Goal: Answer question/provide support: Share knowledge or assist other users

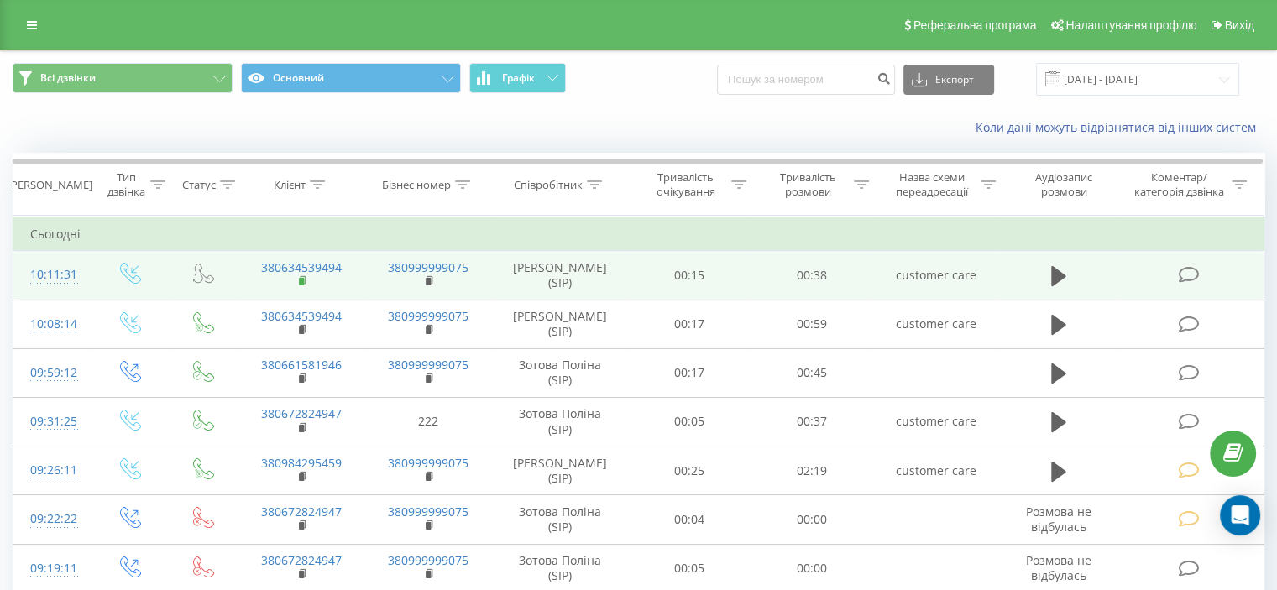
click at [299, 281] on rect at bounding box center [301, 282] width 5 height 8
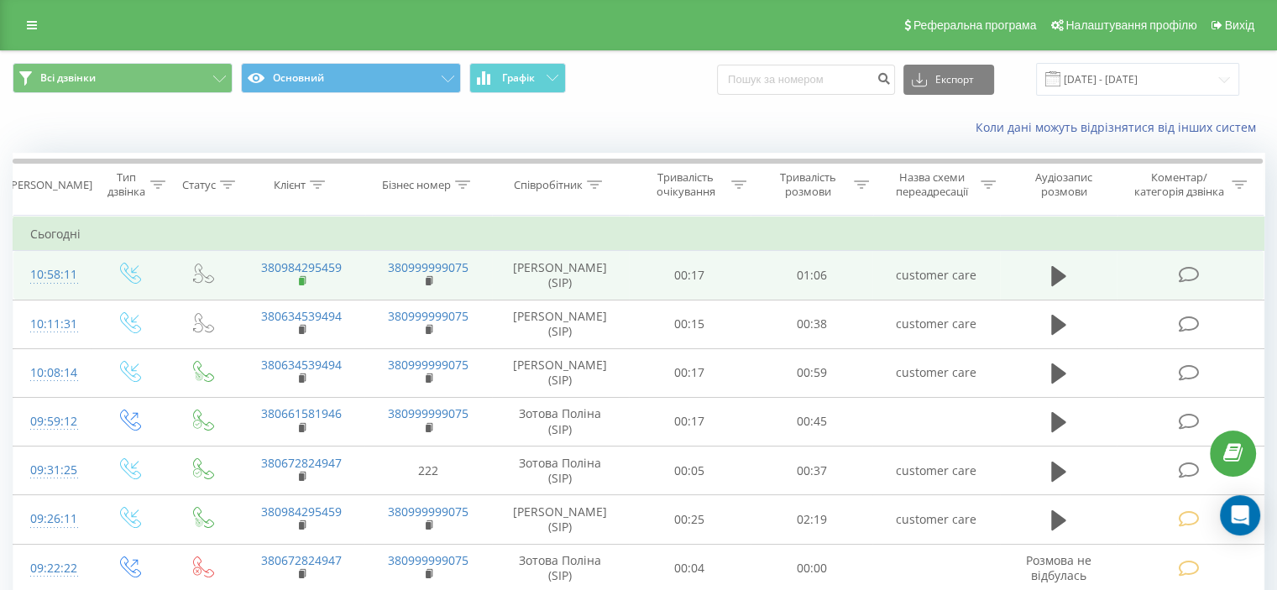
click at [303, 276] on icon at bounding box center [303, 281] width 9 height 12
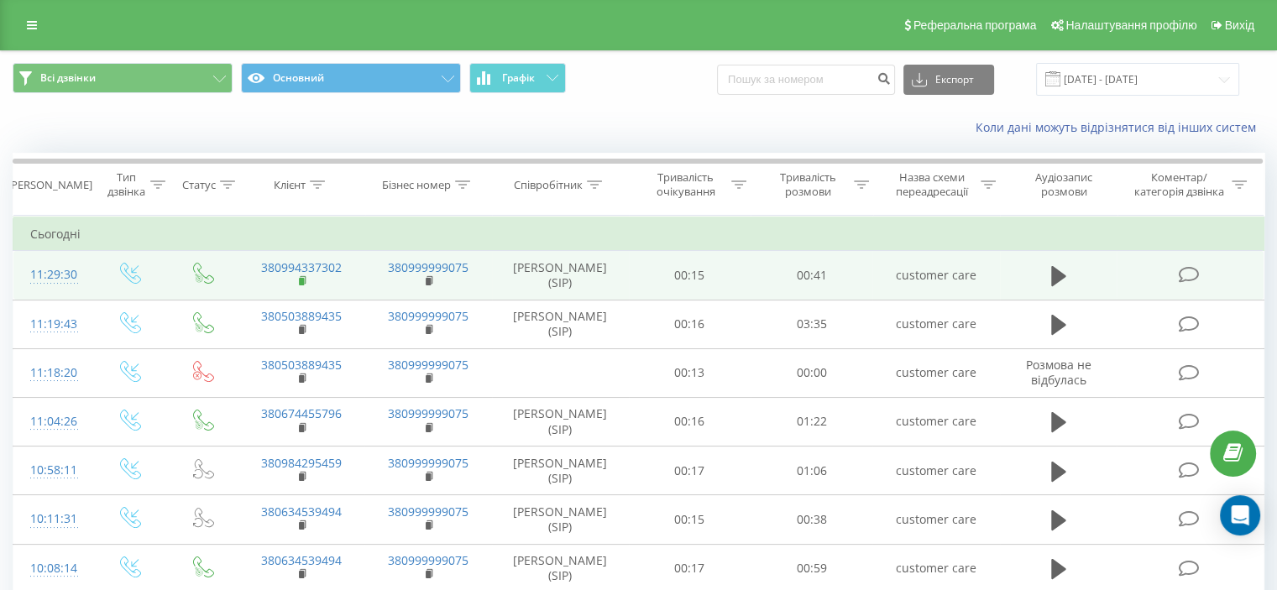
click at [299, 282] on rect at bounding box center [301, 282] width 5 height 8
click at [305, 281] on icon at bounding box center [303, 280] width 6 height 8
click at [299, 278] on rect at bounding box center [301, 282] width 5 height 8
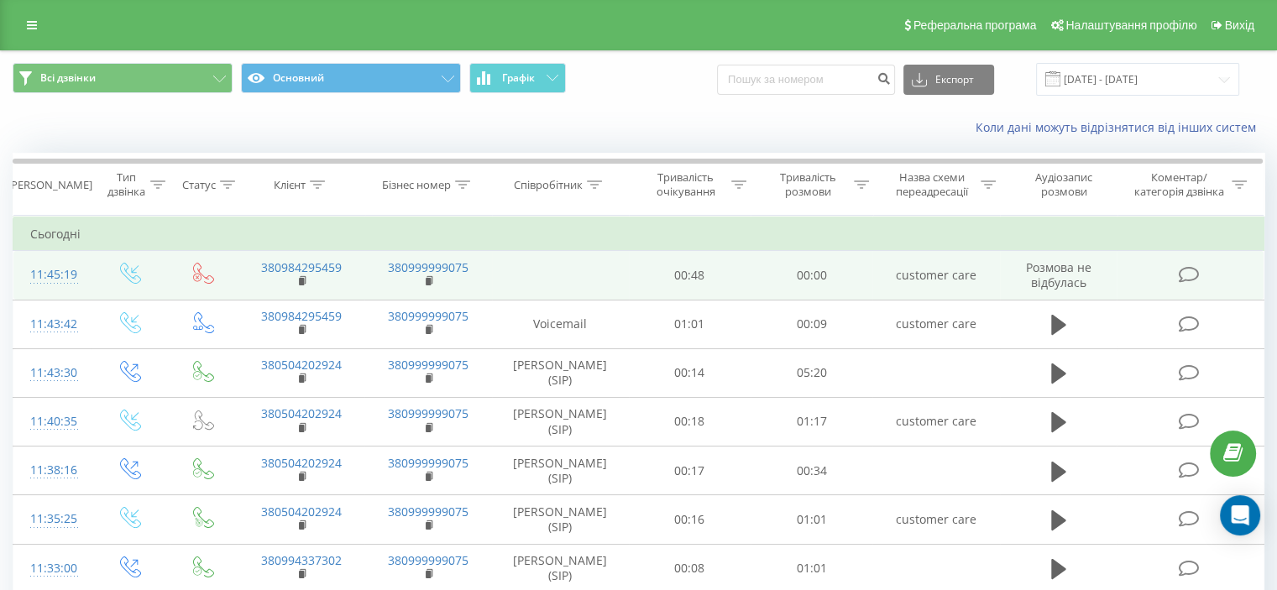
click at [945, 278] on td "customer care" at bounding box center [936, 275] width 127 height 49
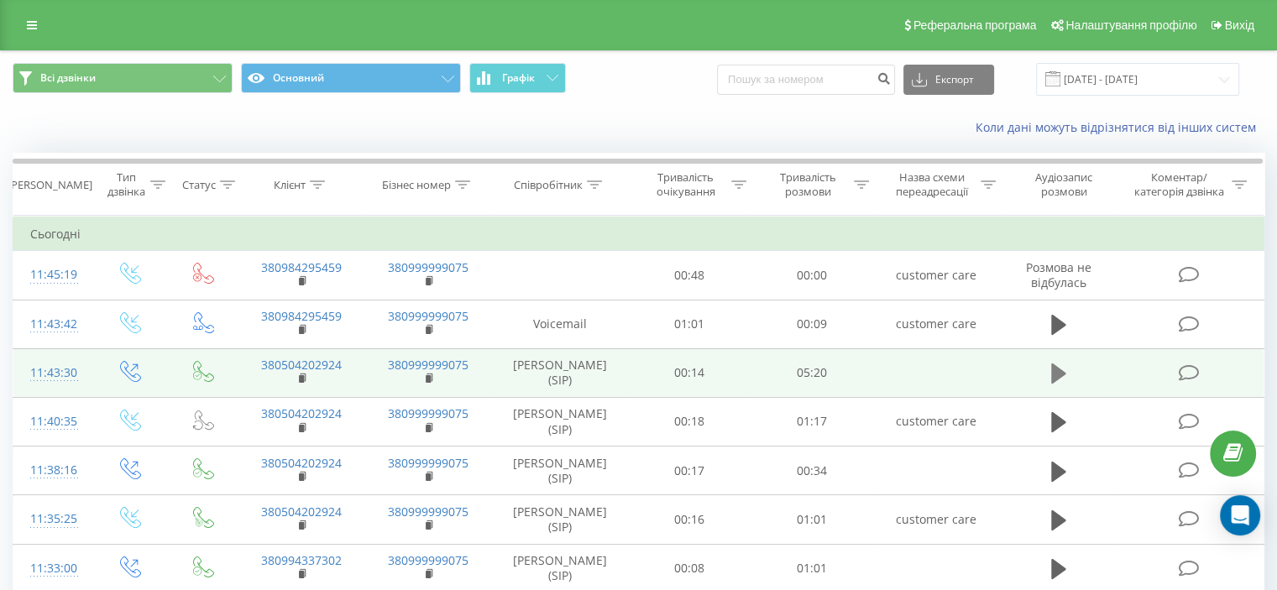
click at [1055, 376] on icon at bounding box center [1059, 374] width 15 height 20
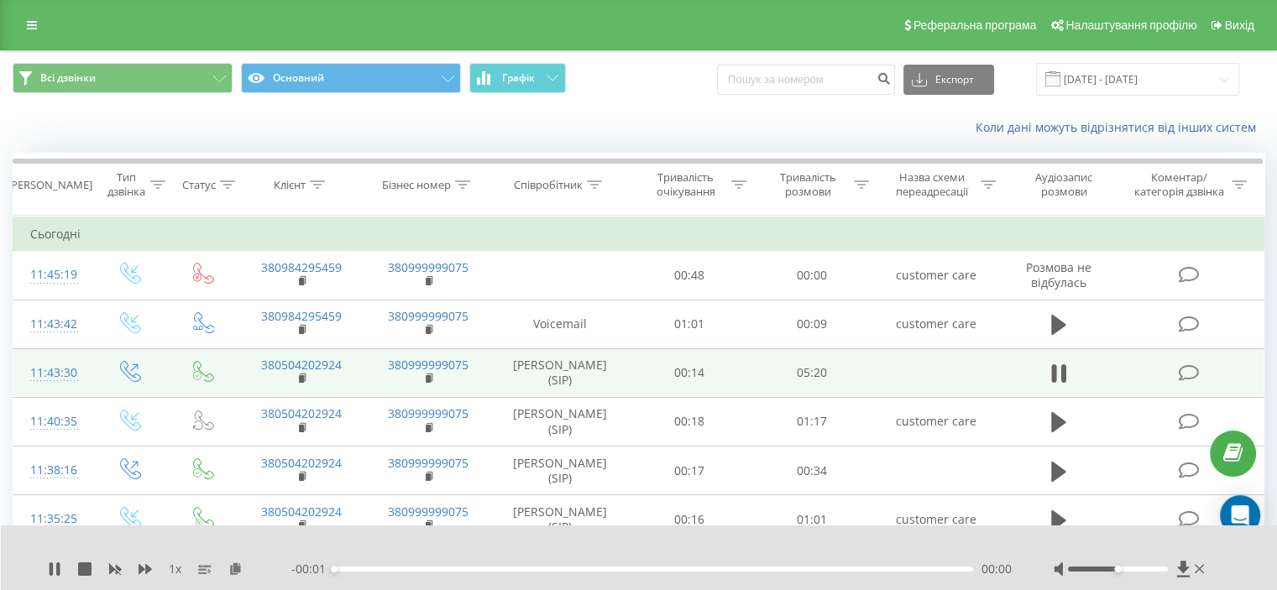
click at [843, 570] on div "00:00" at bounding box center [653, 569] width 639 height 5
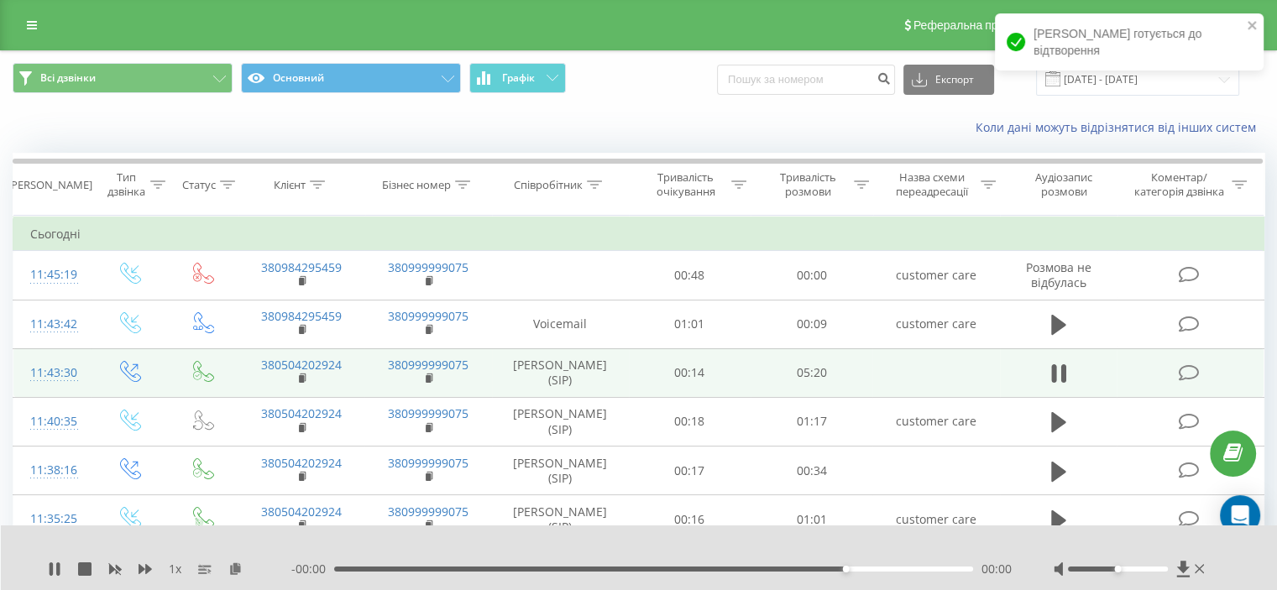
click at [818, 569] on div "00:00" at bounding box center [653, 569] width 639 height 5
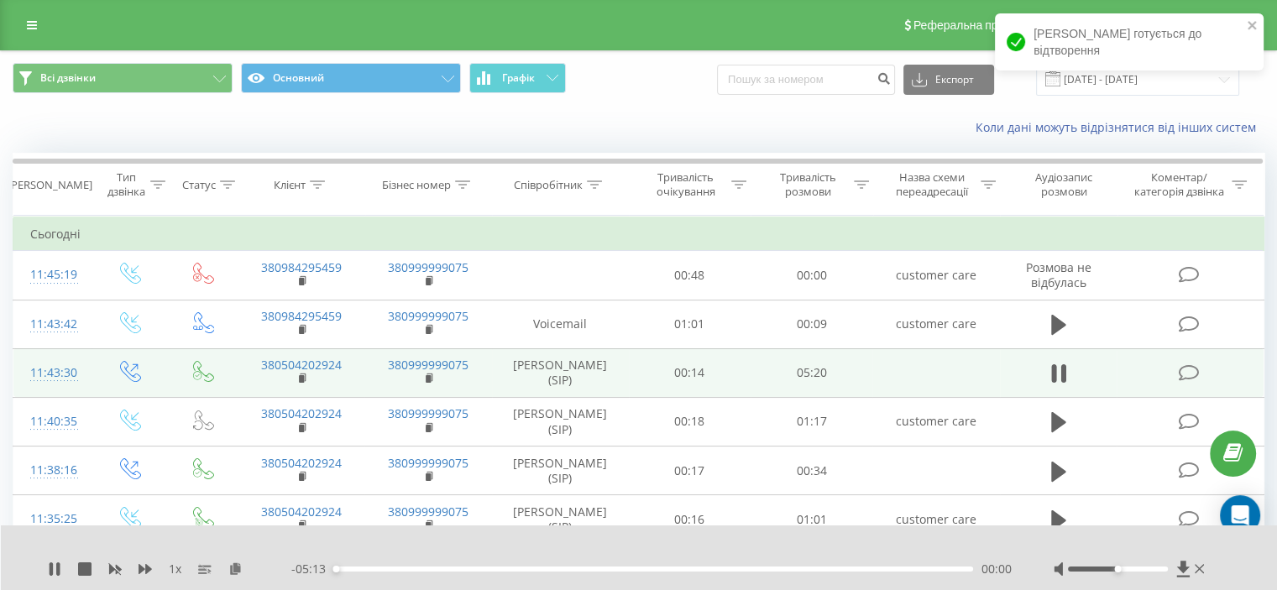
click at [818, 568] on div "00:00" at bounding box center [653, 569] width 639 height 5
click at [811, 570] on div "00:00" at bounding box center [653, 569] width 639 height 5
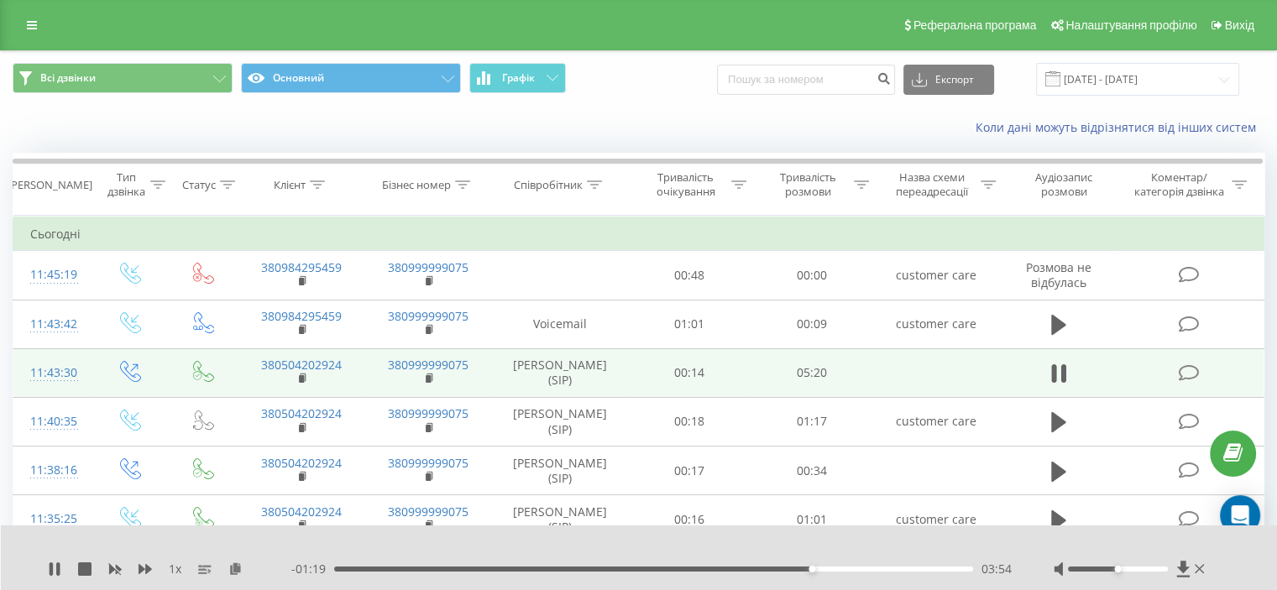
click at [815, 572] on div "03:54" at bounding box center [812, 569] width 7 height 7
click at [1054, 362] on icon at bounding box center [1059, 374] width 15 height 24
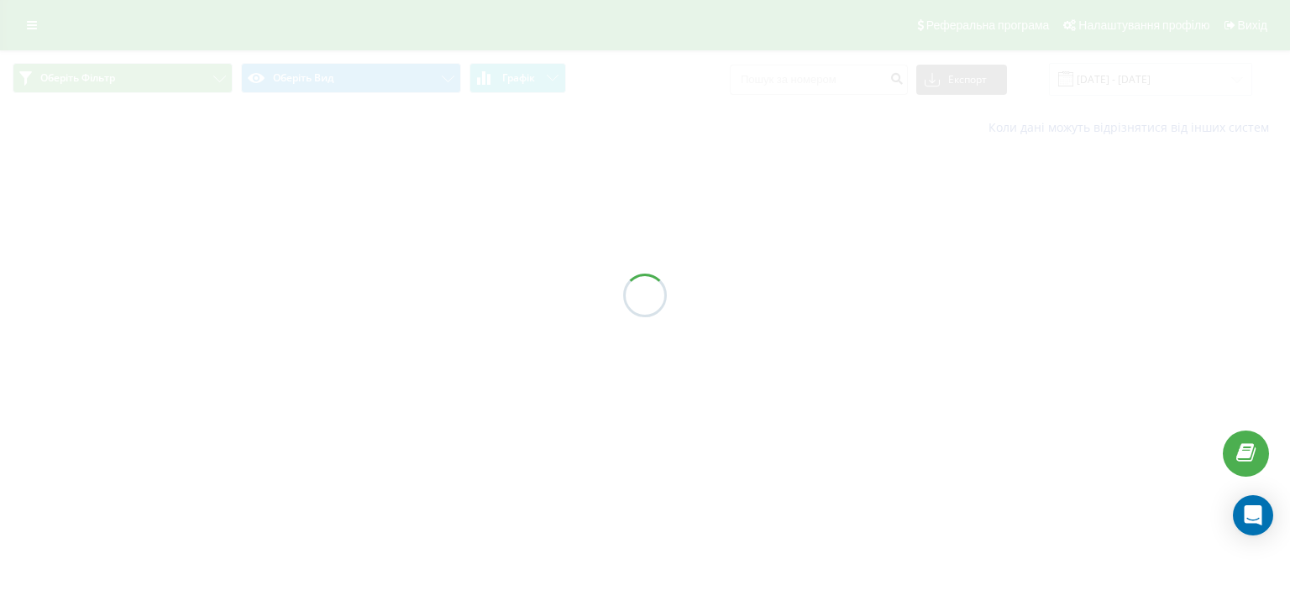
click at [35, 34] on div at bounding box center [645, 295] width 1290 height 590
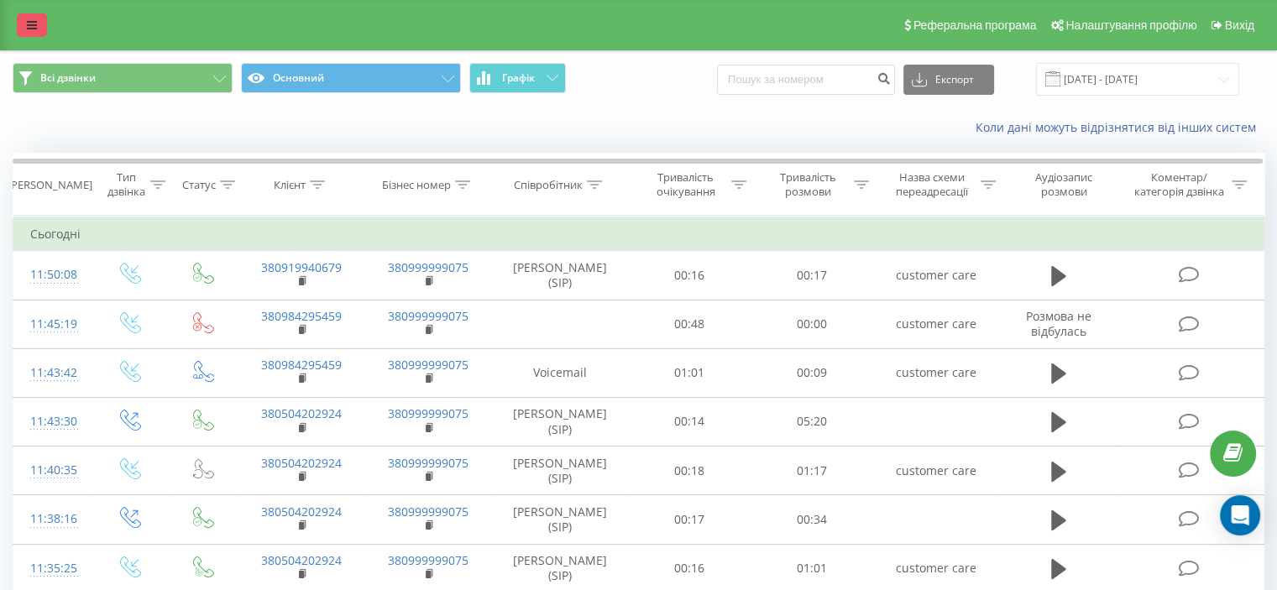
click at [27, 16] on link at bounding box center [32, 25] width 30 height 24
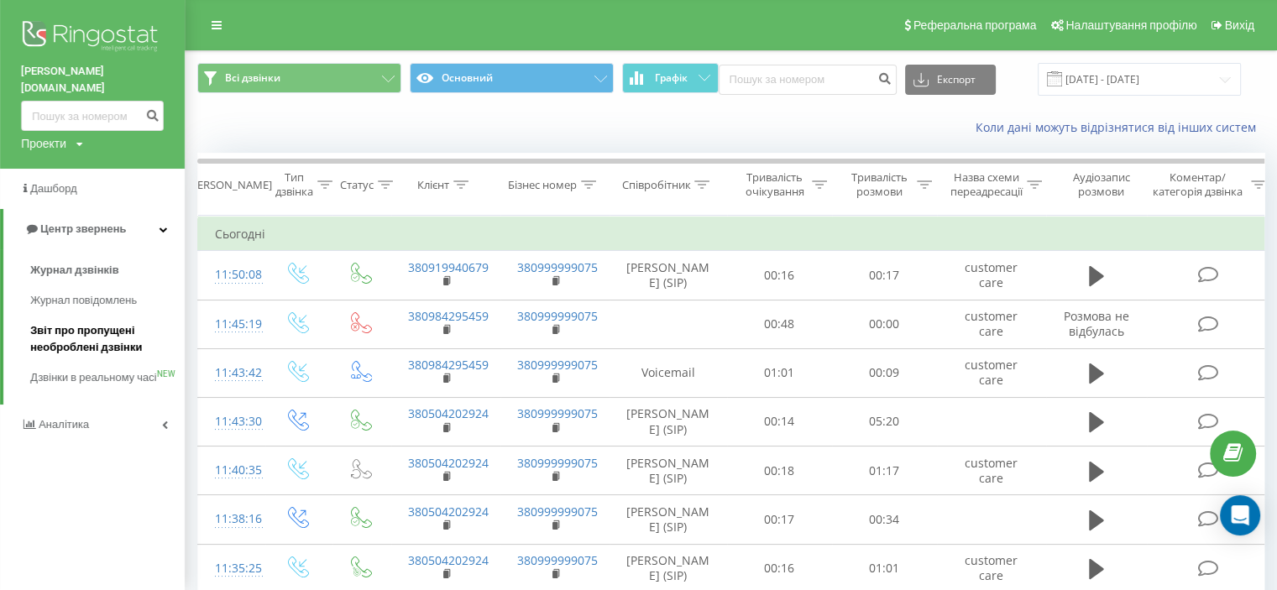
click at [101, 323] on span "Звіт про пропущені необроблені дзвінки" at bounding box center [103, 340] width 146 height 34
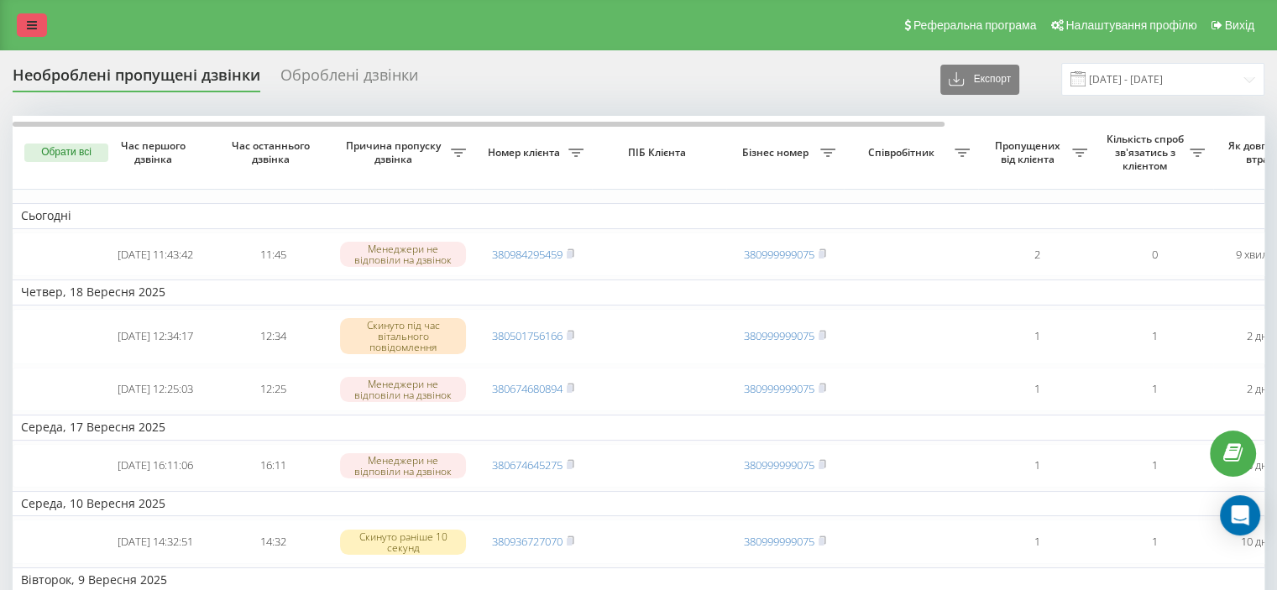
click at [38, 31] on link at bounding box center [32, 25] width 30 height 24
click at [35, 26] on icon at bounding box center [32, 25] width 10 height 12
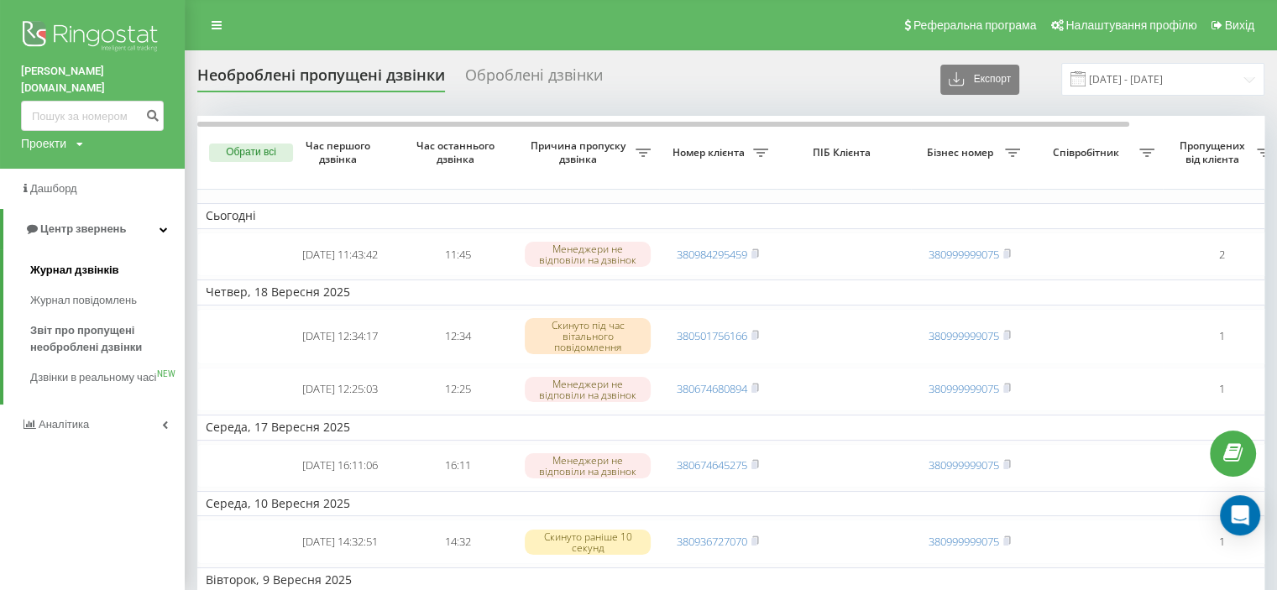
click at [106, 262] on span "Журнал дзвінків" at bounding box center [74, 270] width 89 height 17
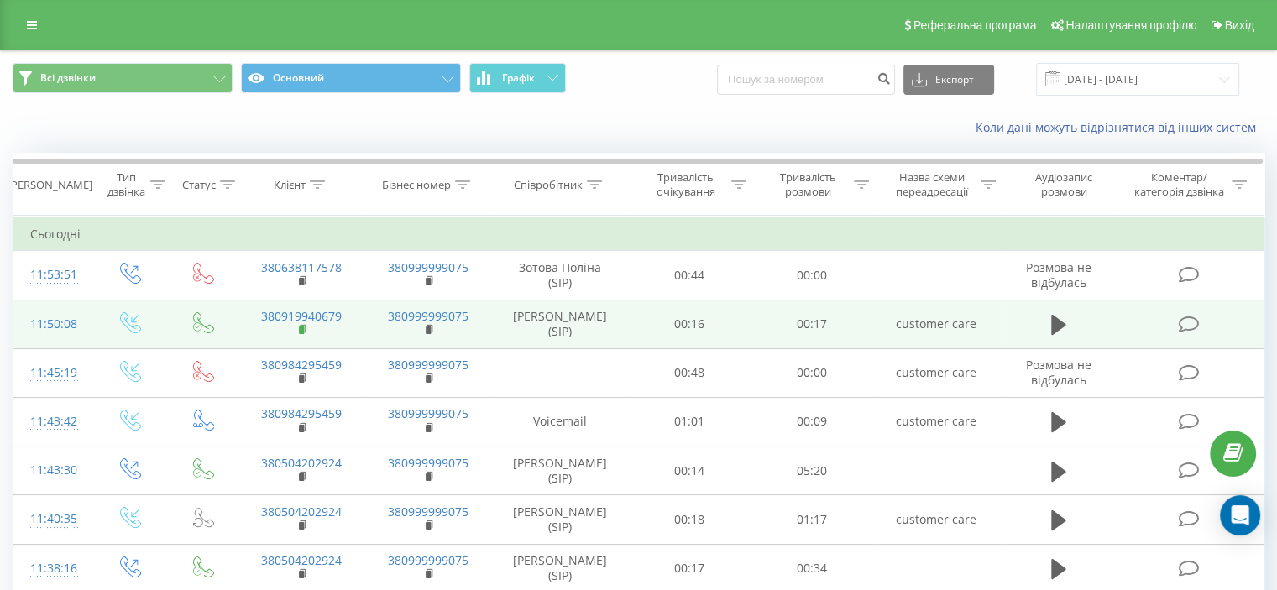
click at [302, 331] on rect at bounding box center [301, 331] width 5 height 8
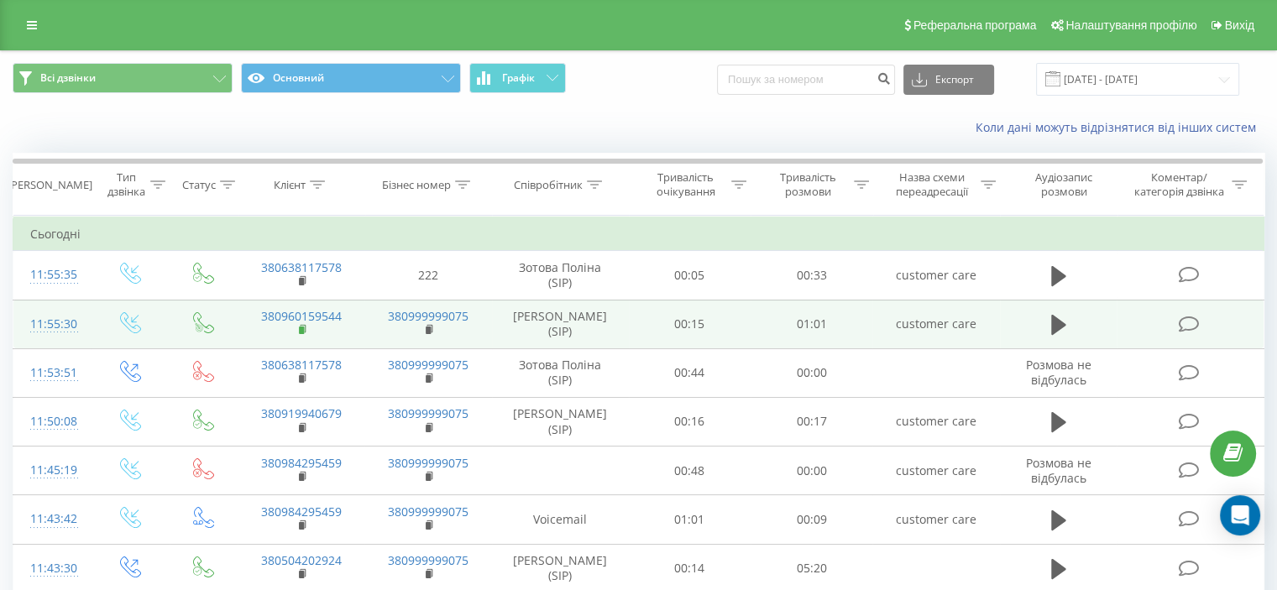
click at [303, 330] on icon at bounding box center [303, 330] width 9 height 12
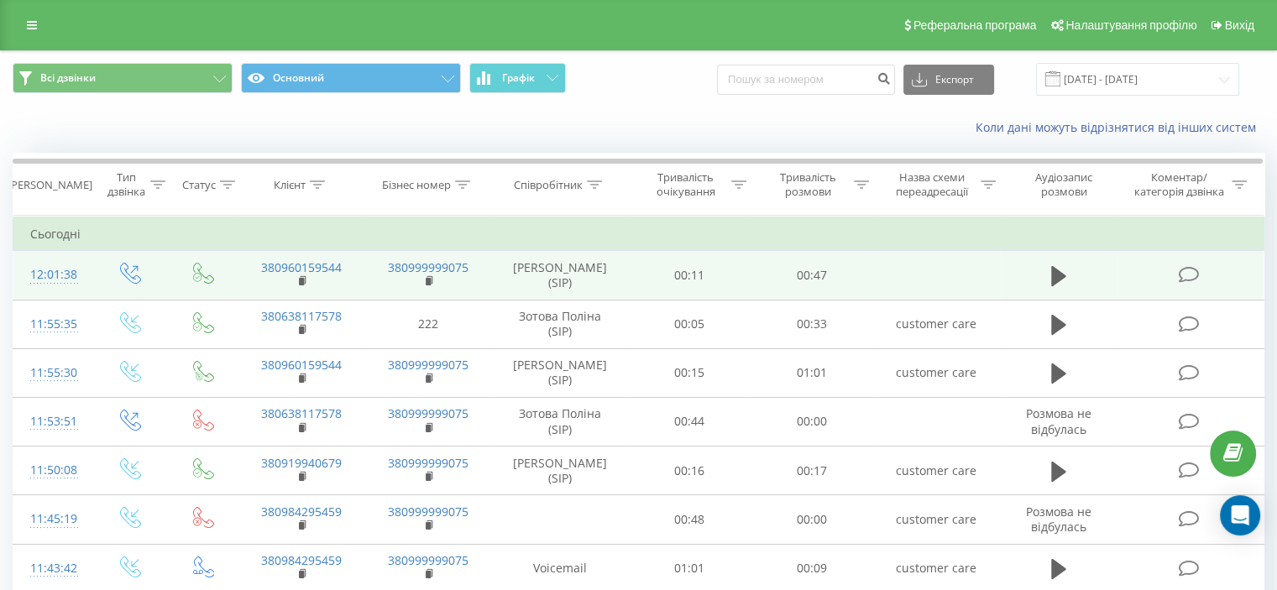
click at [1187, 275] on icon at bounding box center [1188, 275] width 21 height 18
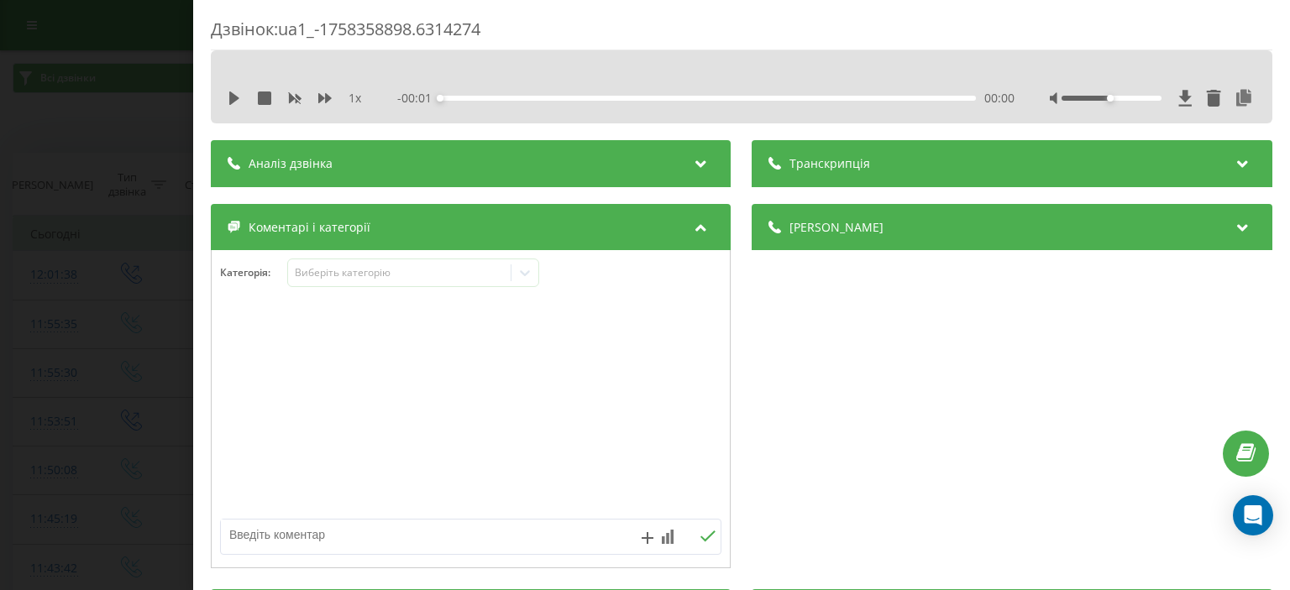
click at [438, 214] on div "Коментарі і категорії" at bounding box center [471, 227] width 520 height 47
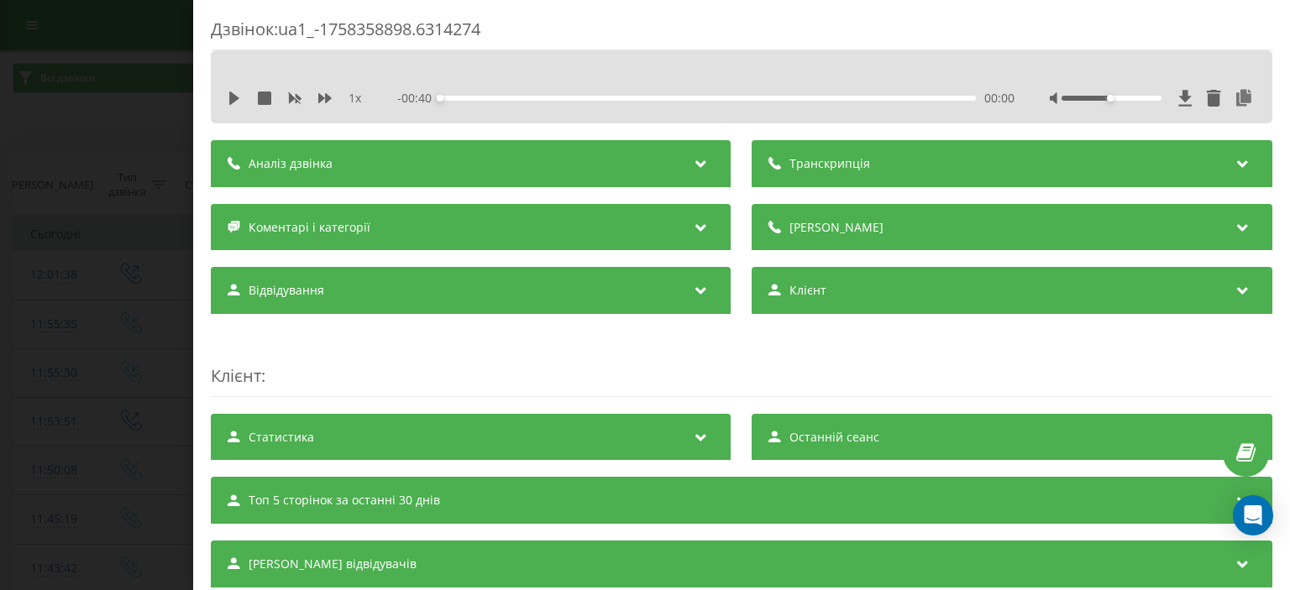
click at [433, 243] on div "Коментарі і категорії" at bounding box center [471, 227] width 520 height 47
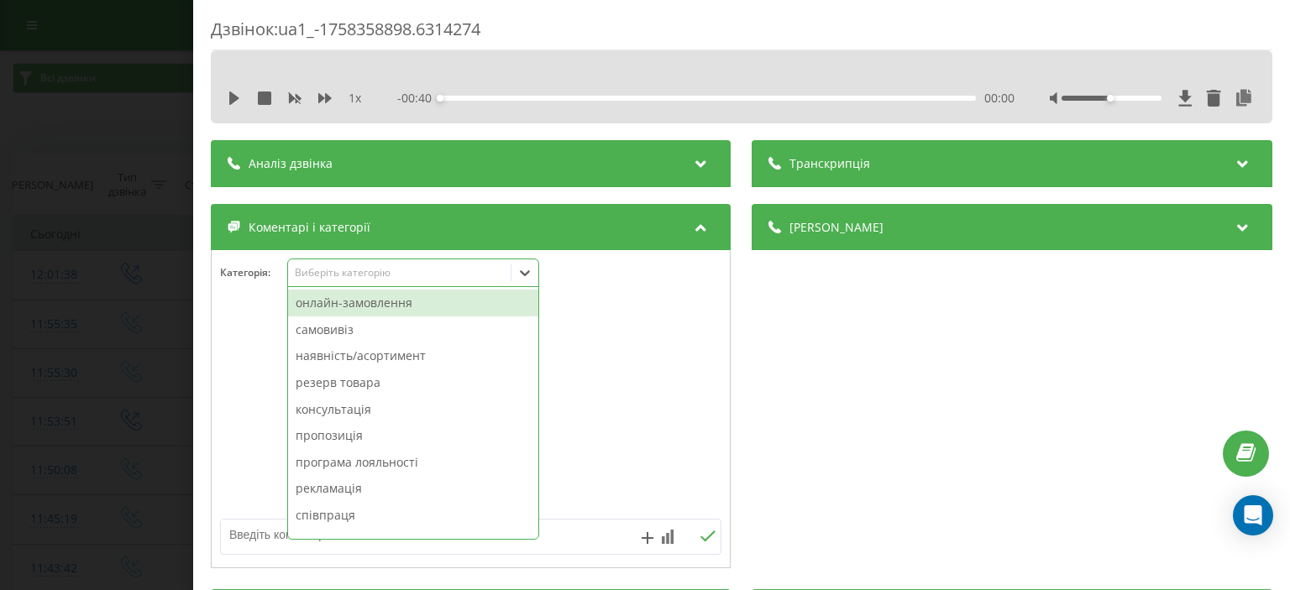
click at [419, 265] on div "Виберіть категорію" at bounding box center [399, 273] width 223 height 16
click at [424, 312] on div "онлайн-замовлення" at bounding box center [413, 303] width 250 height 27
click at [265, 309] on div at bounding box center [471, 410] width 518 height 202
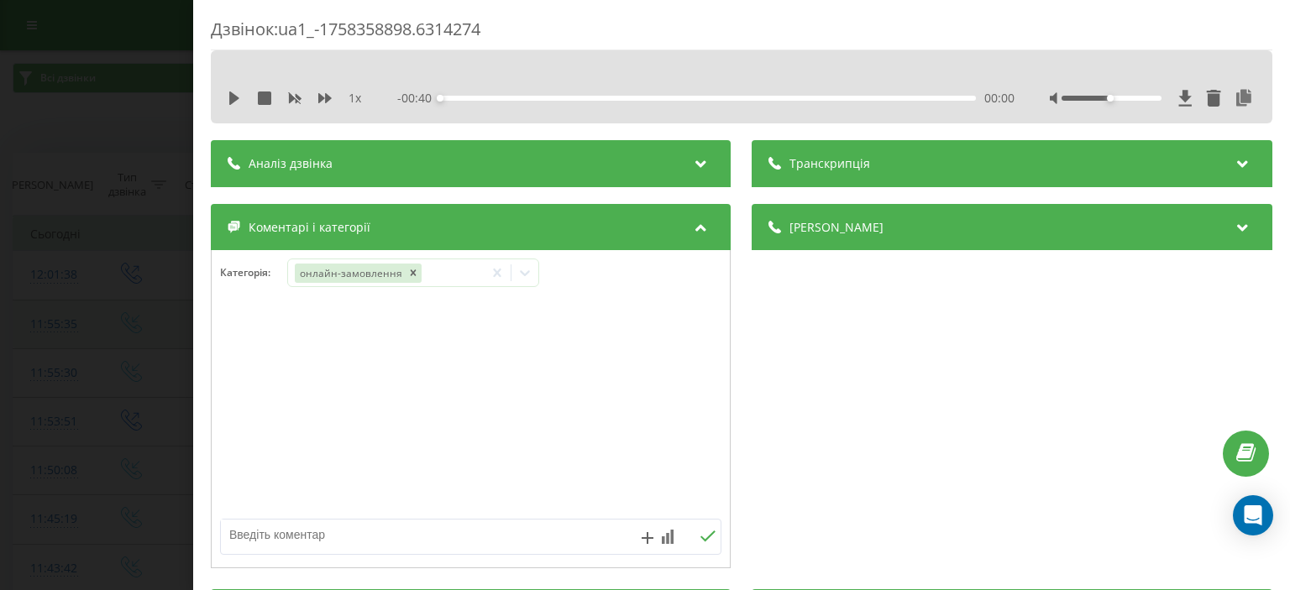
click at [173, 298] on div "Дзвінок : ua1_-1758358898.6314274 1 x - 00:40 00:00 00:00 Транскрипція Для AI-а…" at bounding box center [645, 295] width 1290 height 590
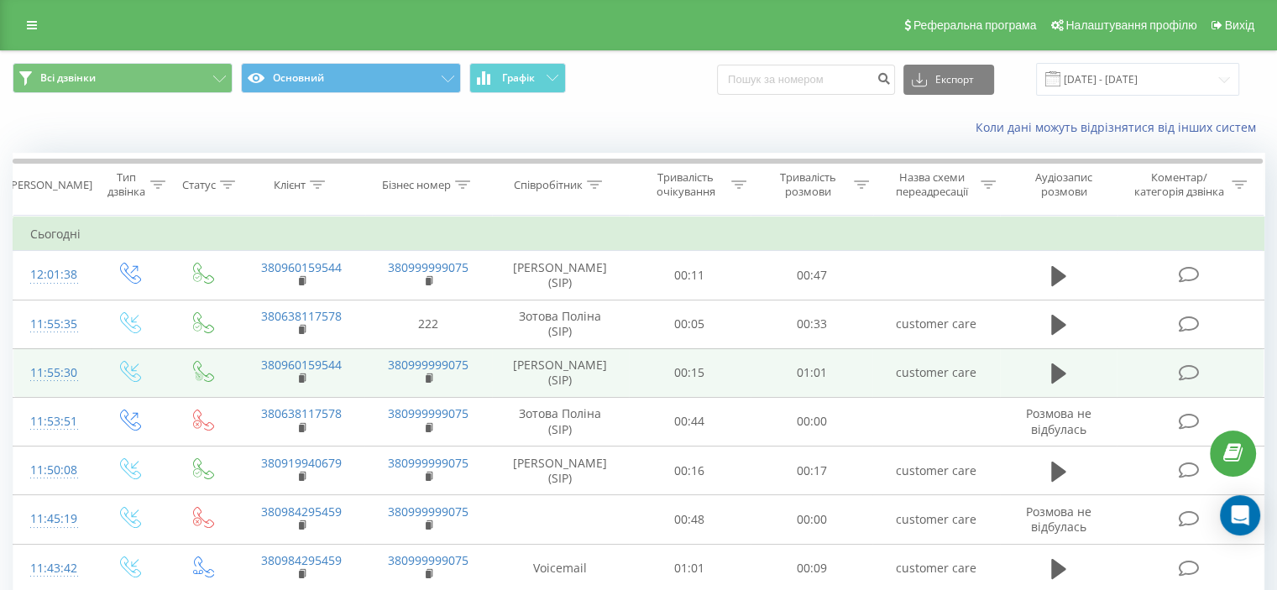
click at [290, 383] on td "380960159544" at bounding box center [301, 373] width 127 height 49
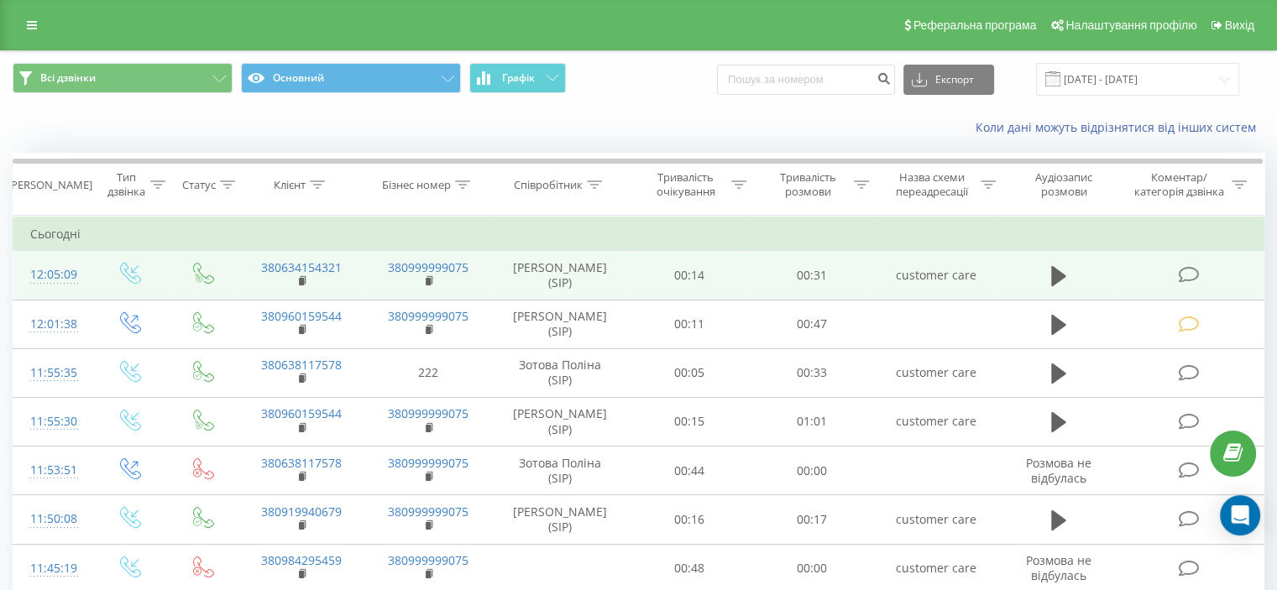
click at [1199, 259] on td at bounding box center [1190, 275] width 147 height 49
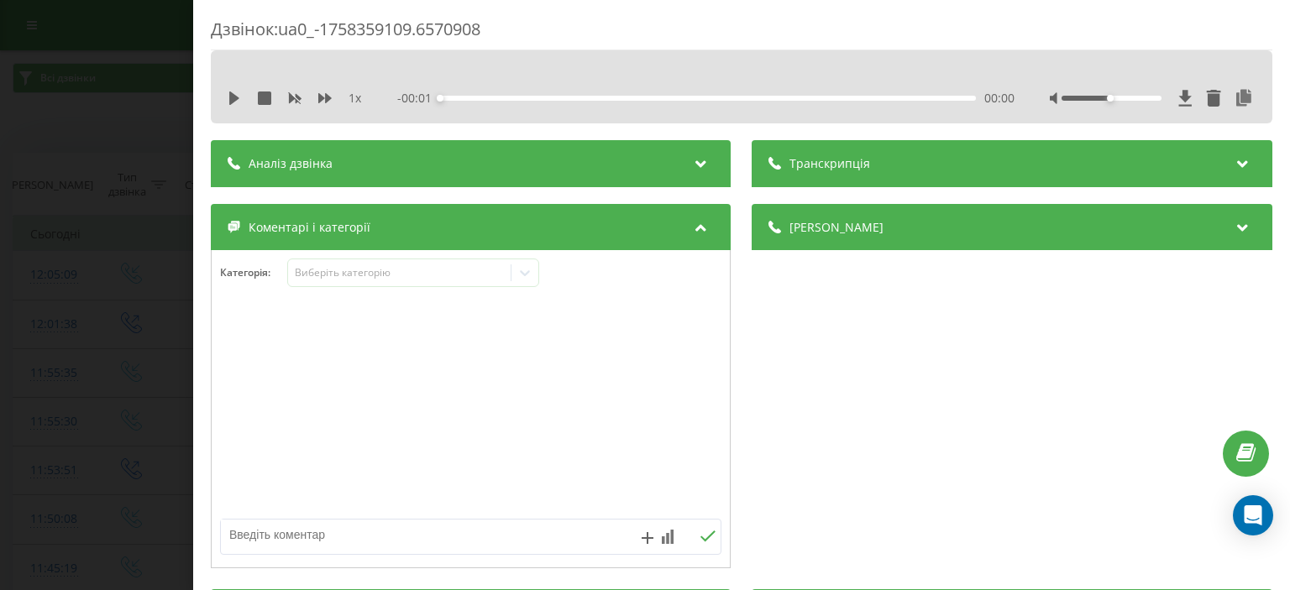
click at [367, 238] on div "Коментарі і категорії" at bounding box center [471, 227] width 520 height 47
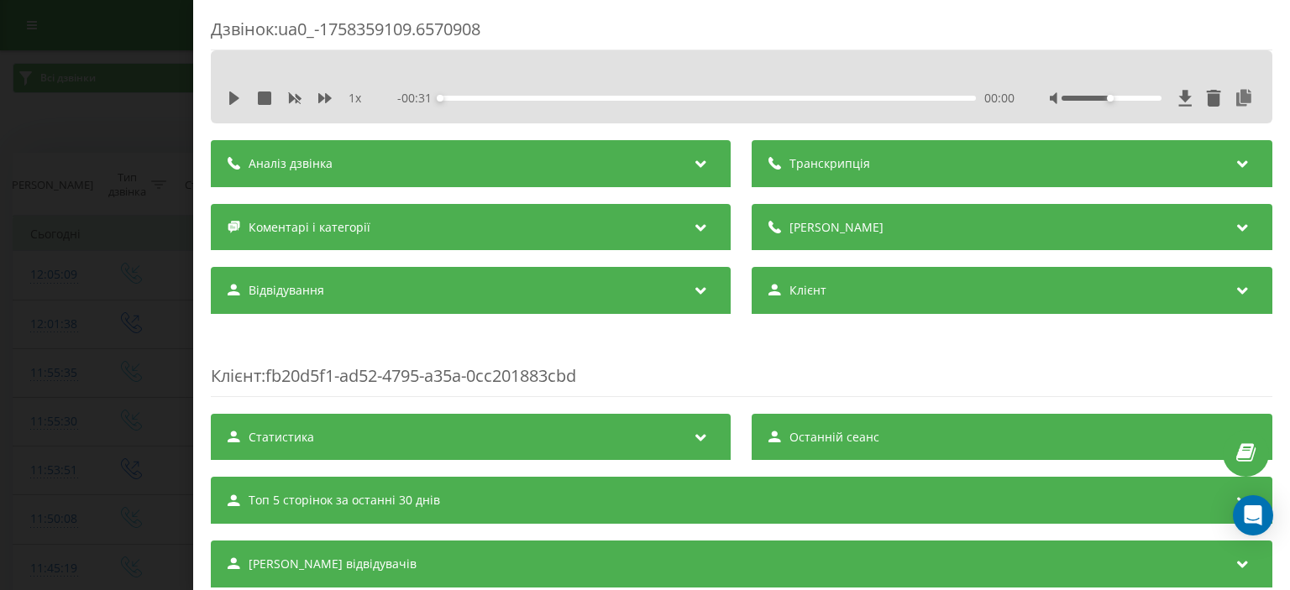
click at [373, 241] on div "Коментарі і категорії" at bounding box center [471, 227] width 520 height 47
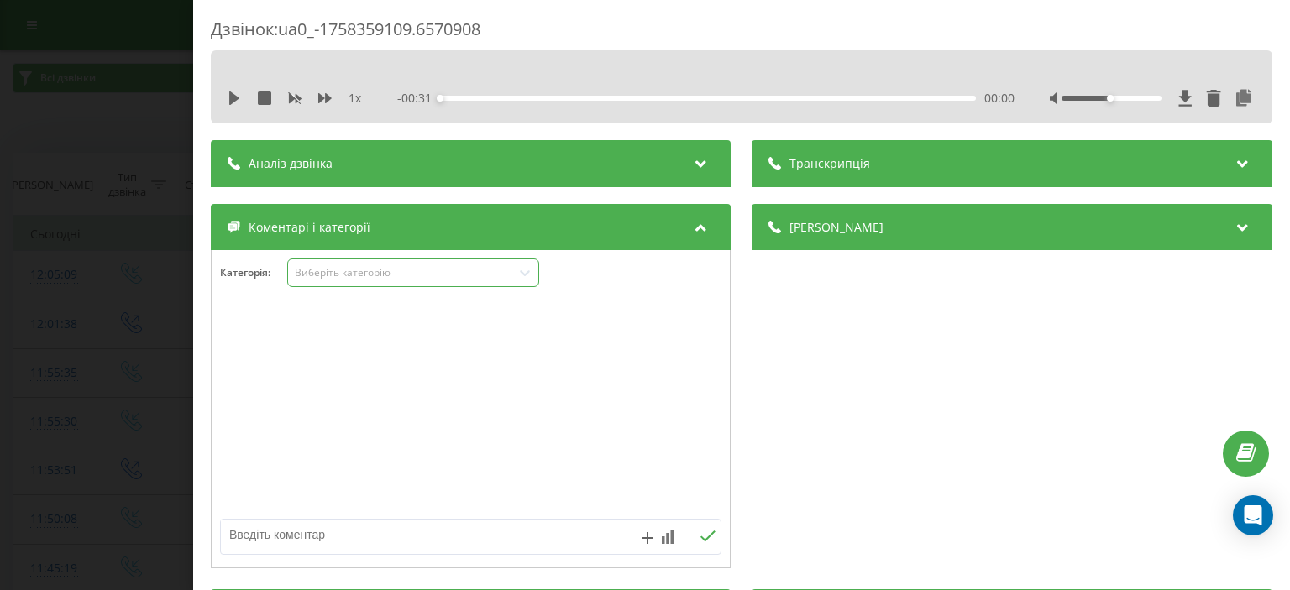
click at [365, 281] on div "Виберіть категорію" at bounding box center [413, 273] width 252 height 29
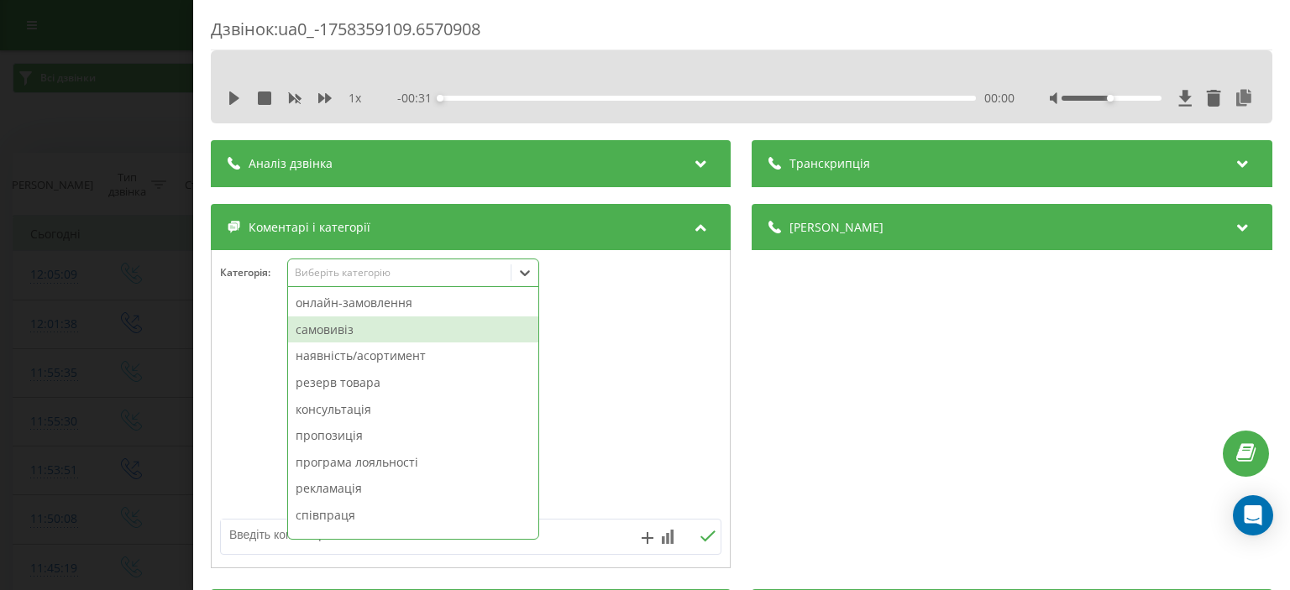
drag, startPoint x: 365, startPoint y: 332, endPoint x: 356, endPoint y: 325, distance: 11.4
click at [364, 330] on div "самовивіз" at bounding box center [413, 330] width 250 height 27
click at [123, 322] on div "Дзвінок : ua0_-1758359109.6570908 1 x - 00:31 00:00 00:00 Транскрипція Для AI-а…" at bounding box center [645, 295] width 1290 height 590
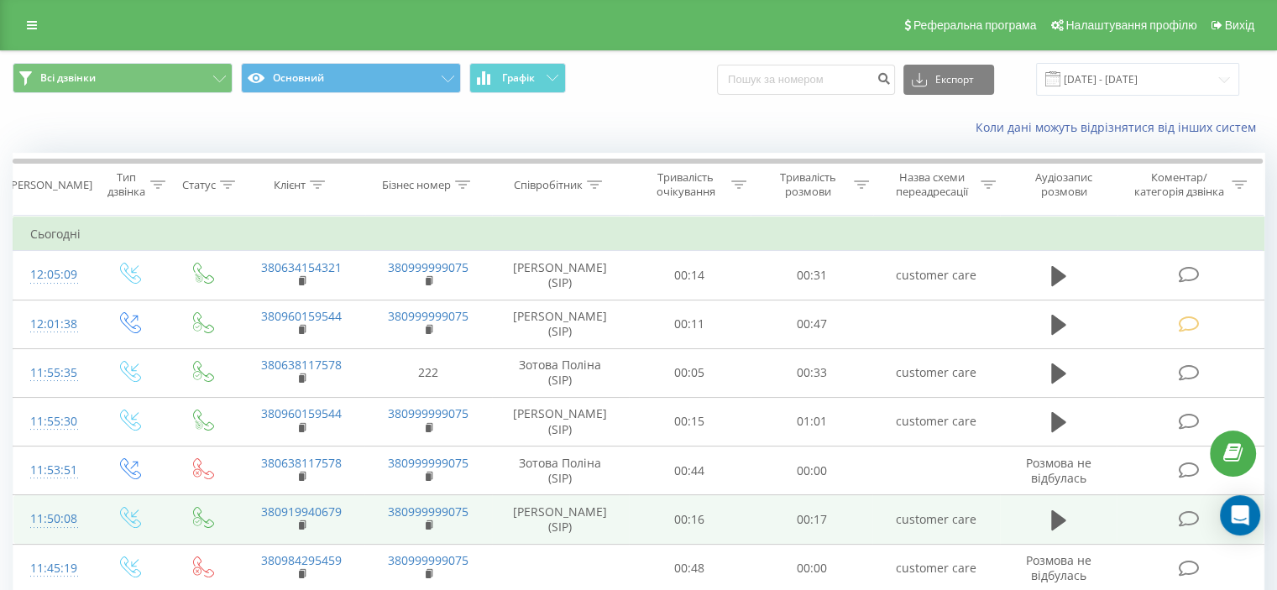
click at [1196, 516] on icon at bounding box center [1188, 520] width 21 height 18
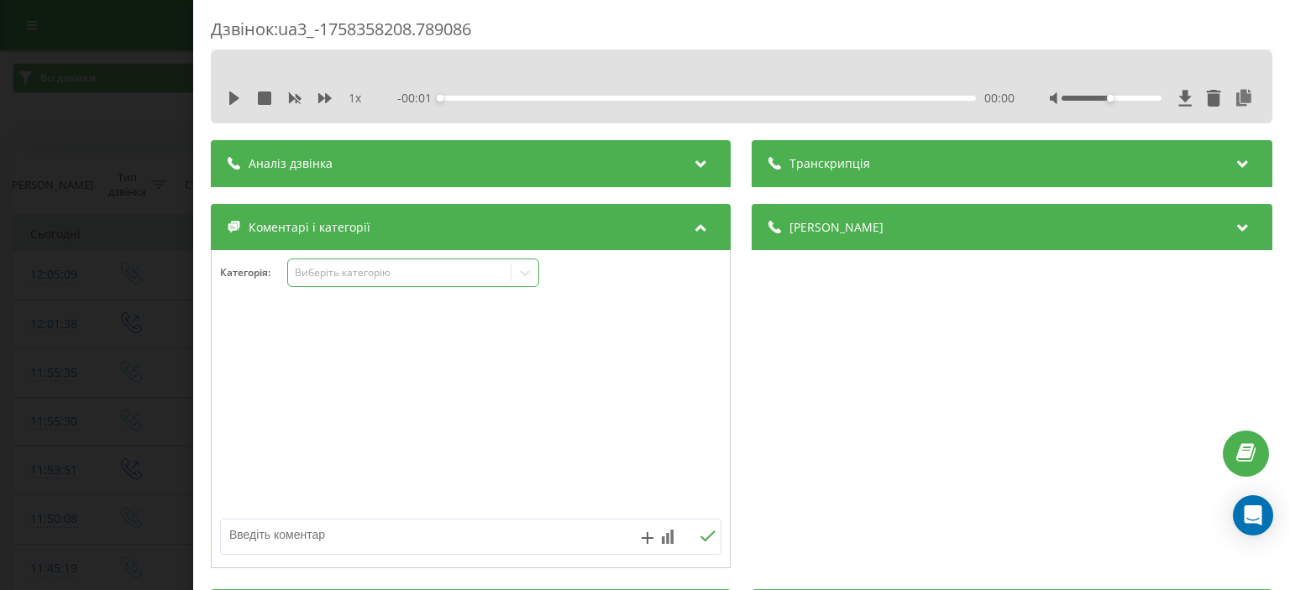
click at [312, 278] on div "Виберіть категорію" at bounding box center [400, 272] width 210 height 13
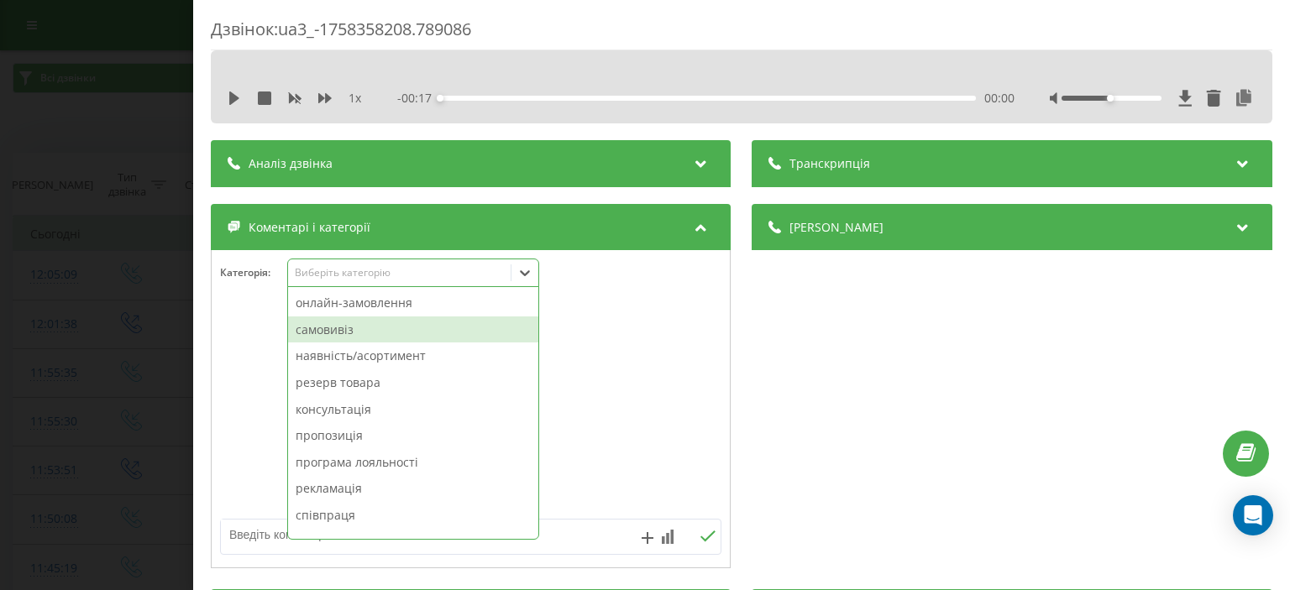
click at [317, 332] on div "самовивіз" at bounding box center [413, 330] width 250 height 27
click at [157, 325] on div "Дзвінок : ua3_-1758358208.789086 1 x - 00:17 00:00 00:00 Транскрипція Для AI-ан…" at bounding box center [645, 295] width 1290 height 590
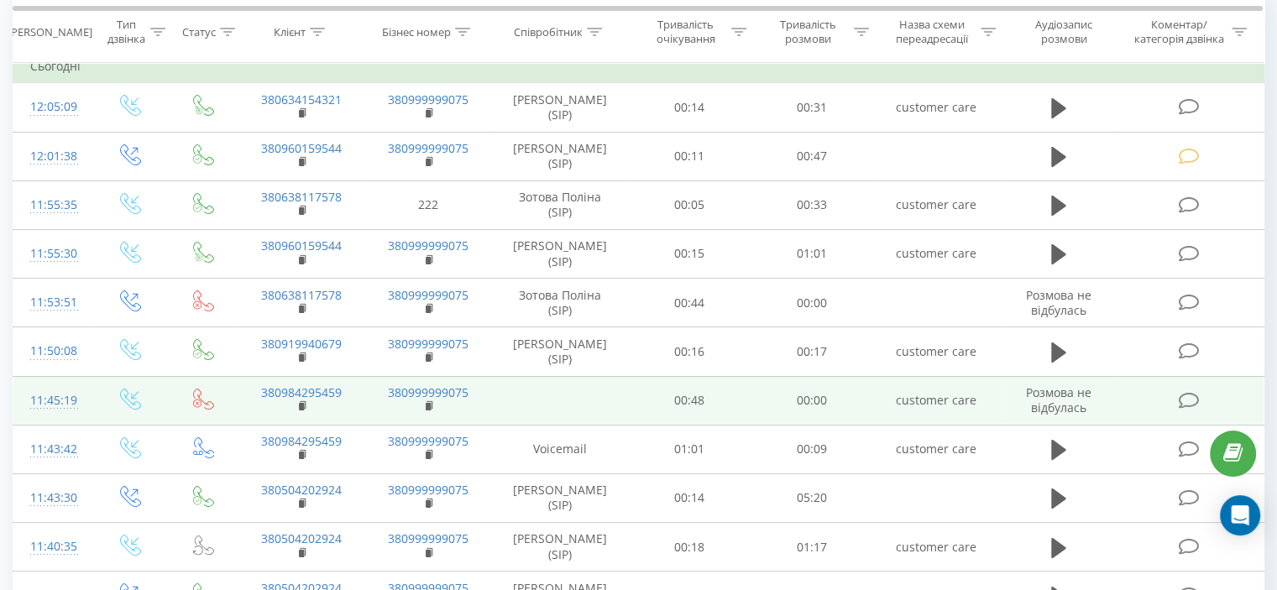
scroll to position [252, 0]
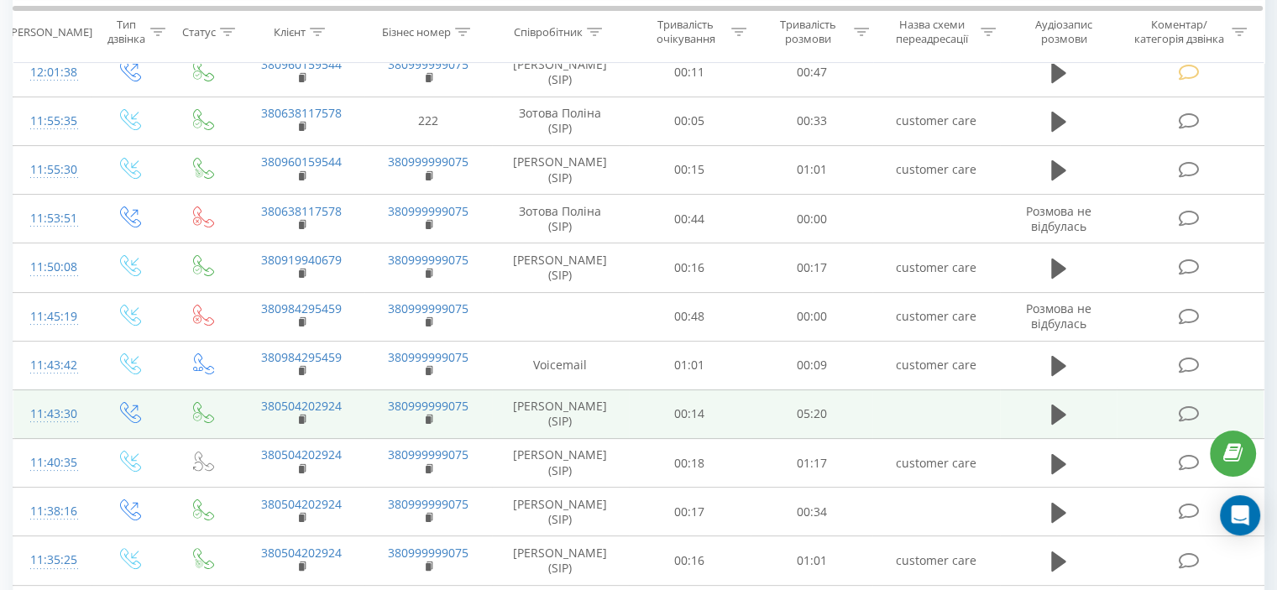
click at [1183, 409] on icon at bounding box center [1188, 415] width 21 height 18
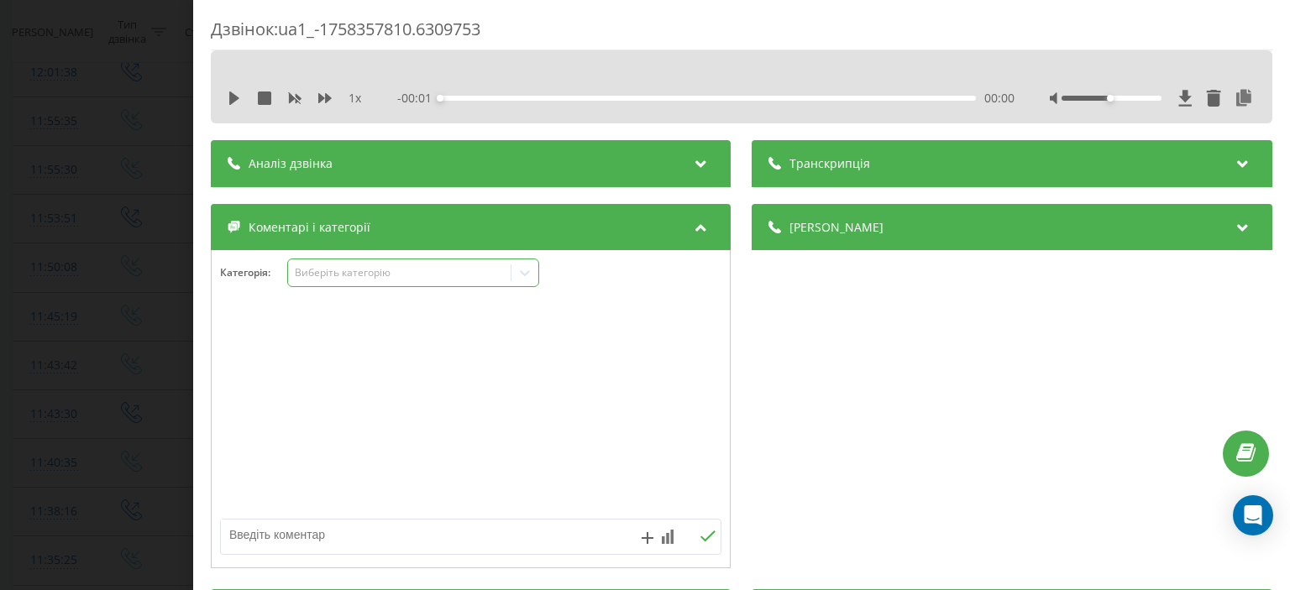
click at [376, 276] on div "Виберіть категорію" at bounding box center [400, 272] width 210 height 13
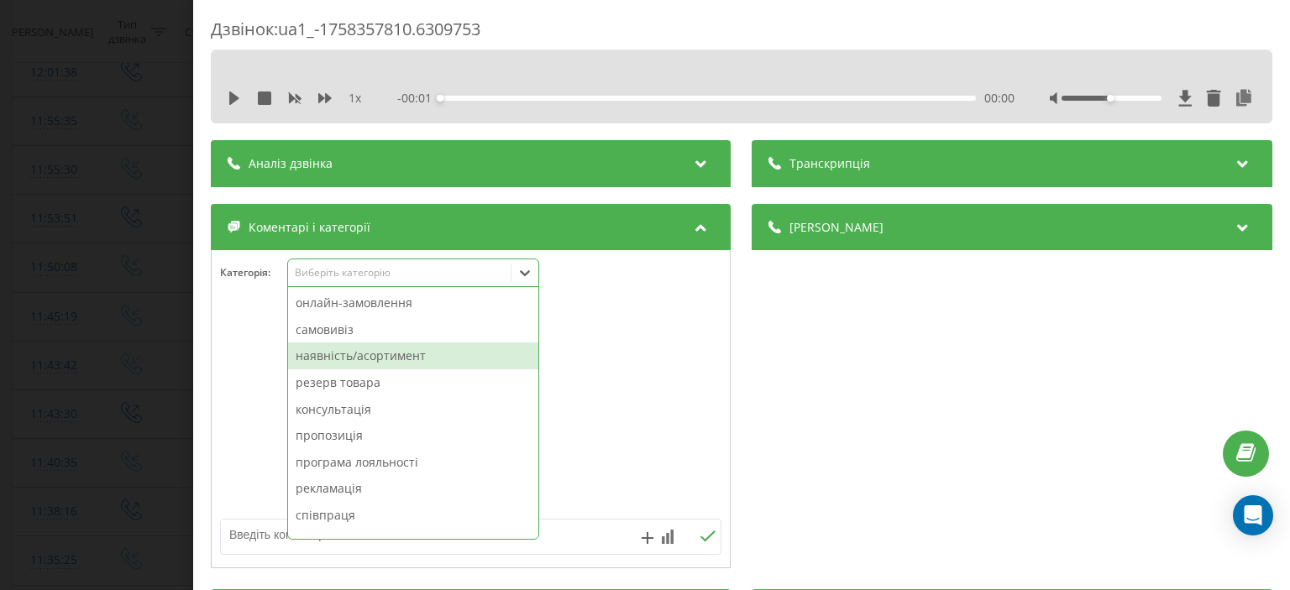
click at [386, 355] on div "наявність/асортимент" at bounding box center [413, 356] width 250 height 27
click at [397, 359] on div "резерв товара" at bounding box center [413, 356] width 250 height 27
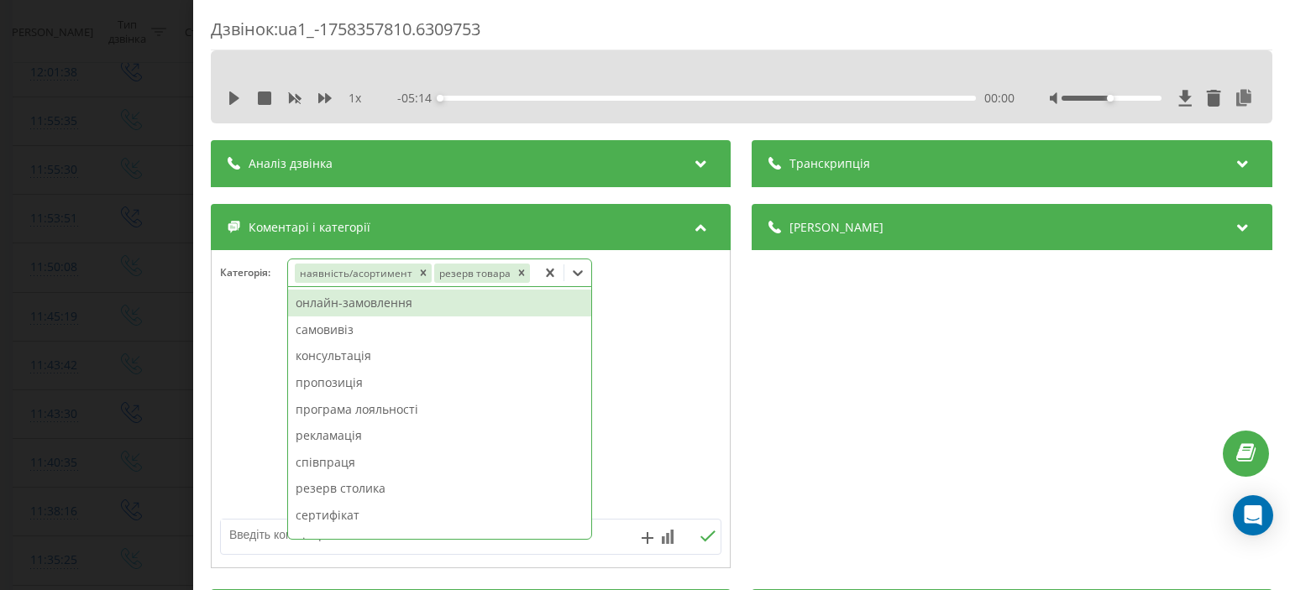
click at [67, 355] on div "Дзвінок : ua1_-1758357810.6309753 1 x - 05:14 00:00 00:00 Транскрипція Для AI-а…" at bounding box center [645, 295] width 1290 height 590
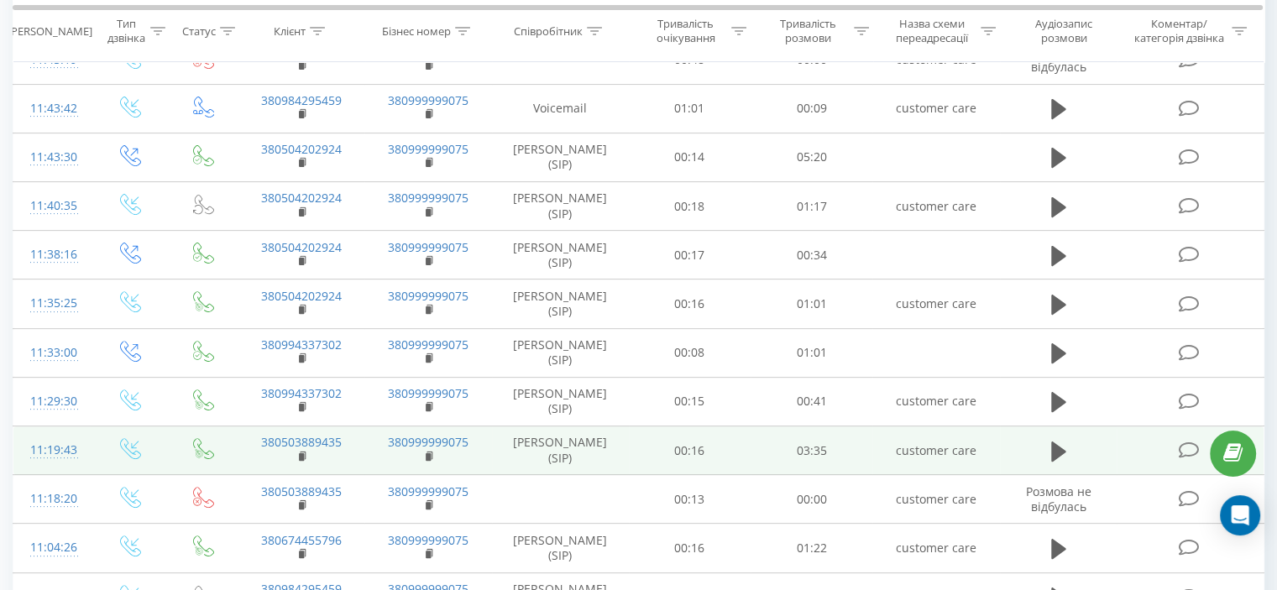
scroll to position [588, 0]
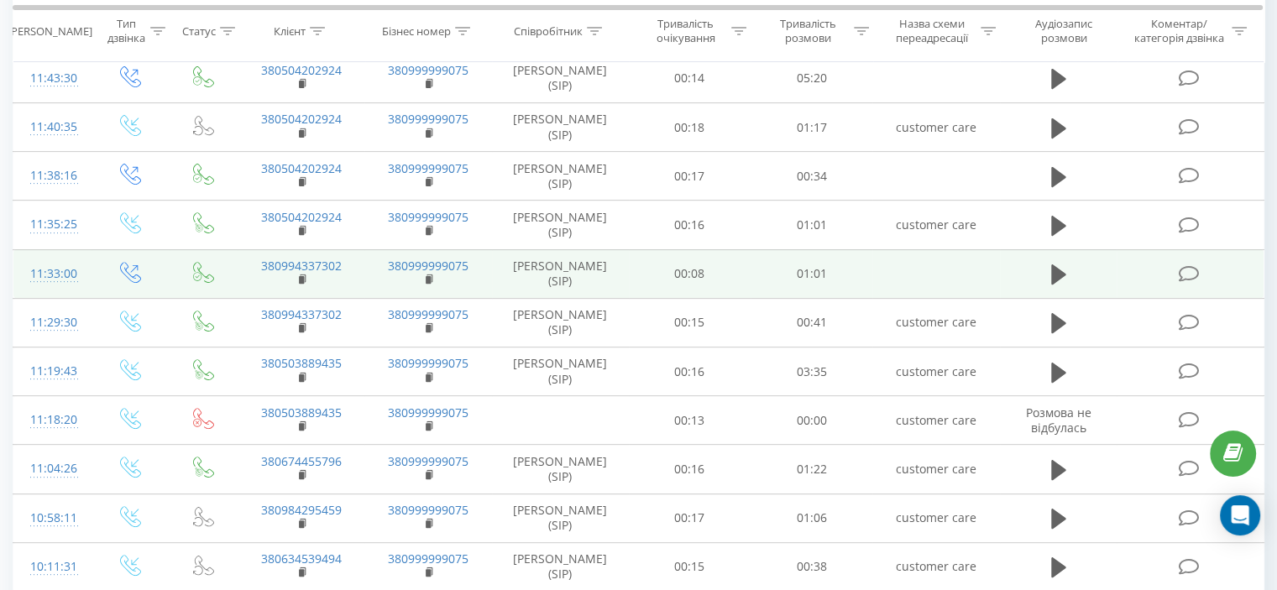
click at [1185, 274] on icon at bounding box center [1188, 274] width 21 height 18
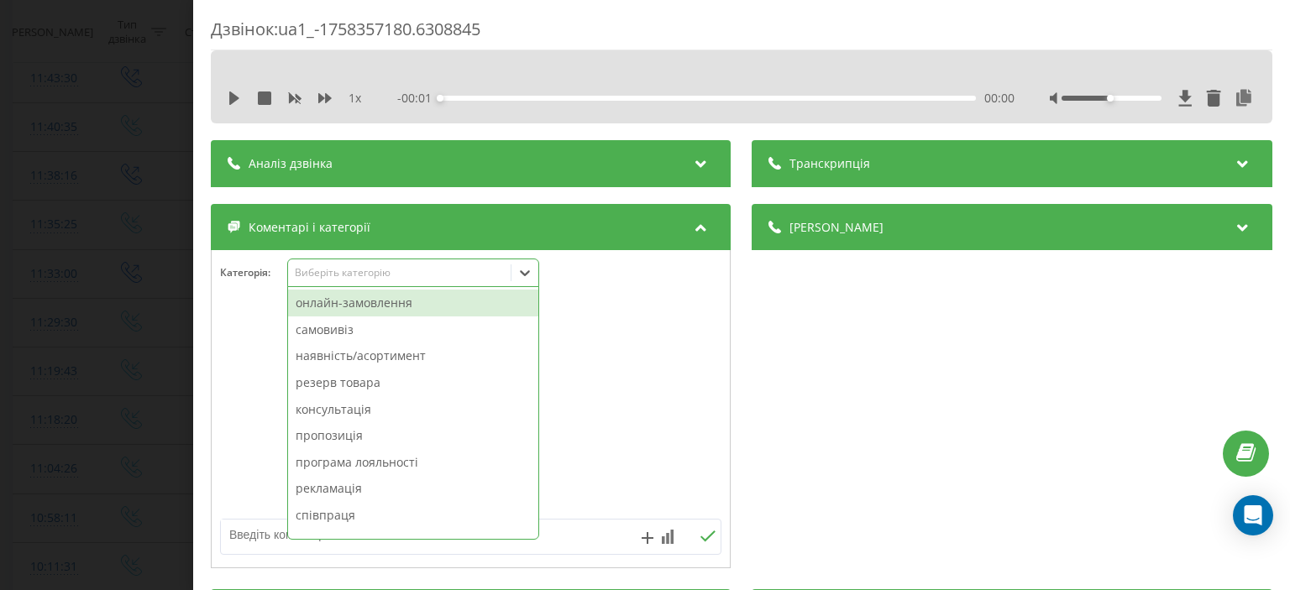
drag, startPoint x: 369, startPoint y: 270, endPoint x: 365, endPoint y: 291, distance: 20.6
click at [370, 271] on div "Виберіть категорію" at bounding box center [400, 272] width 210 height 13
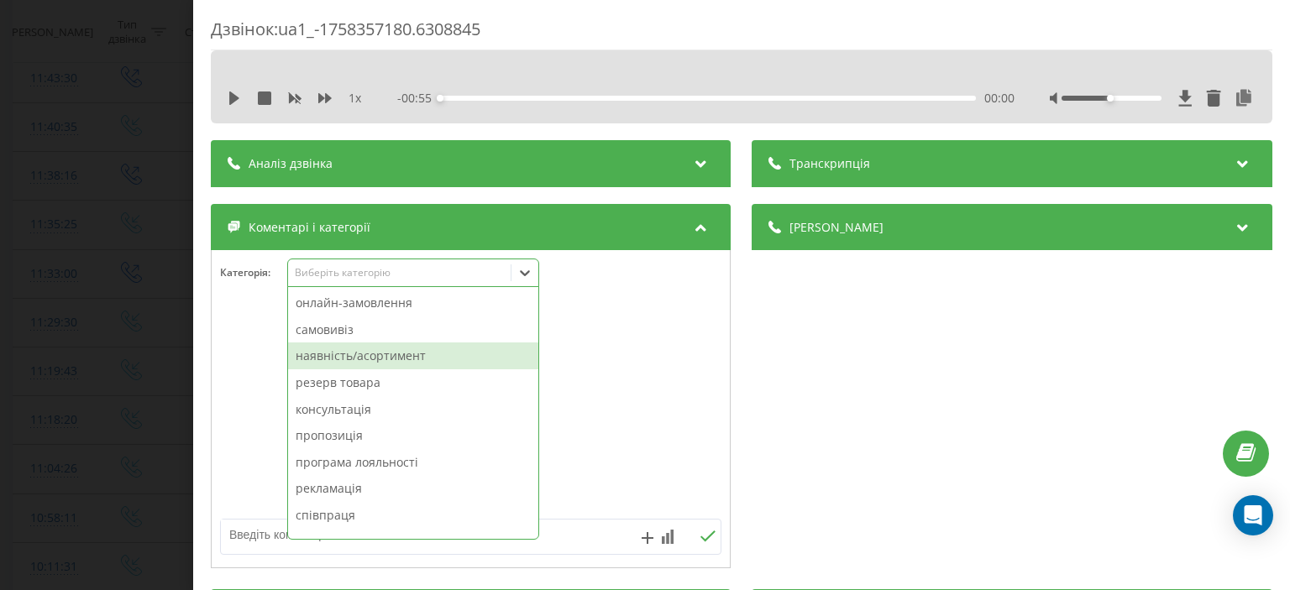
click at [368, 359] on div "наявність/асортимент" at bounding box center [413, 356] width 250 height 27
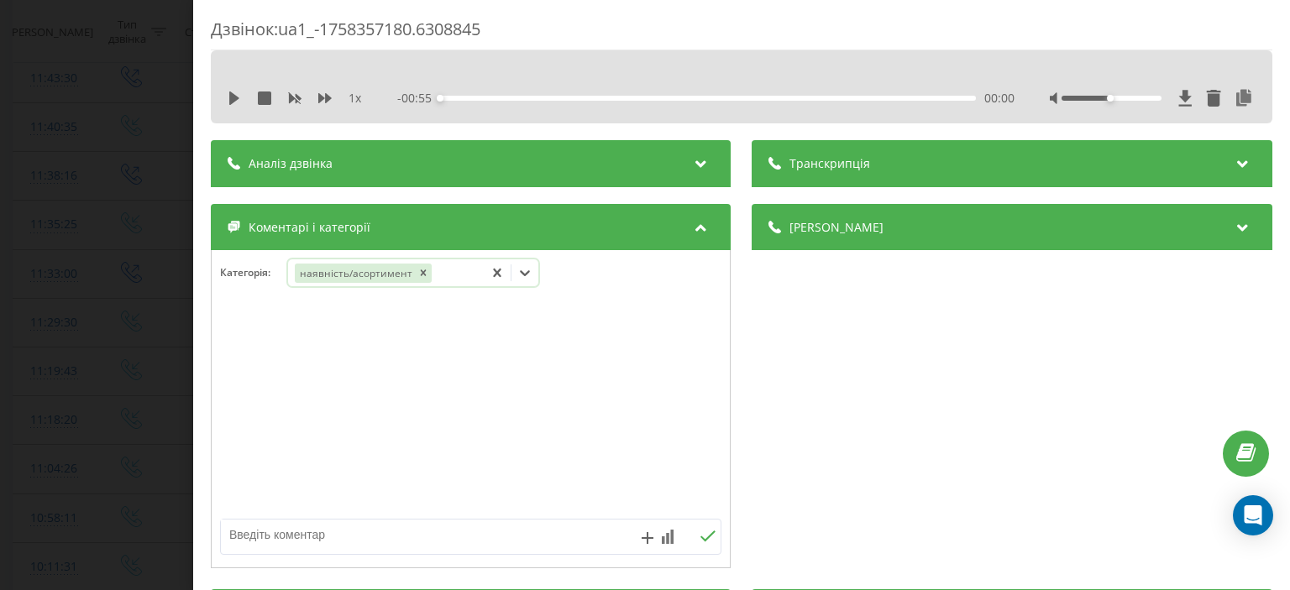
click at [114, 176] on div "Дзвінок : ua1_-1758357180.6308845 1 x - 00:55 00:00 00:00 Транскрипція Для AI-а…" at bounding box center [645, 295] width 1290 height 590
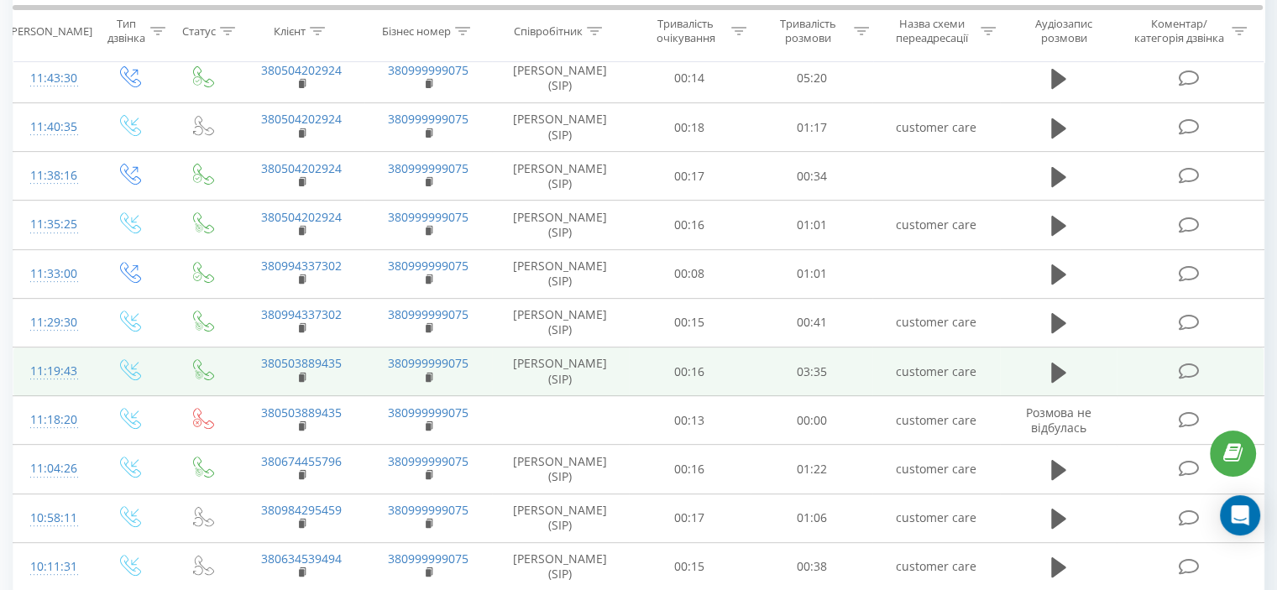
click at [1189, 365] on icon at bounding box center [1188, 372] width 21 height 18
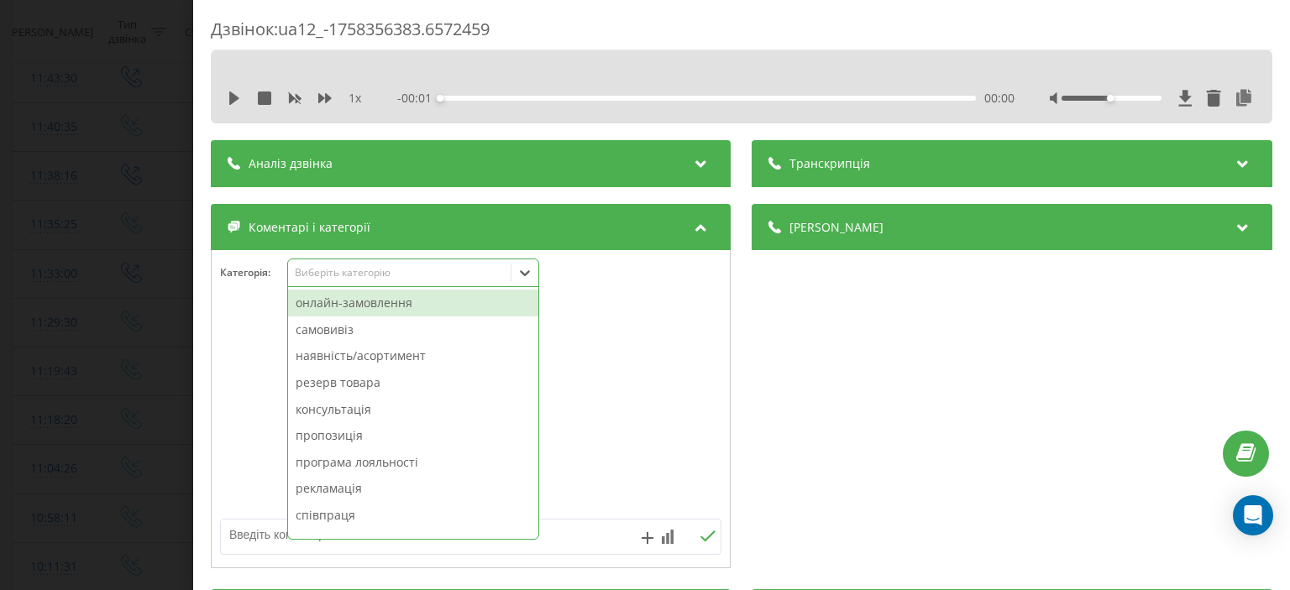
click at [347, 278] on div "Виберіть категорію" at bounding box center [400, 272] width 210 height 13
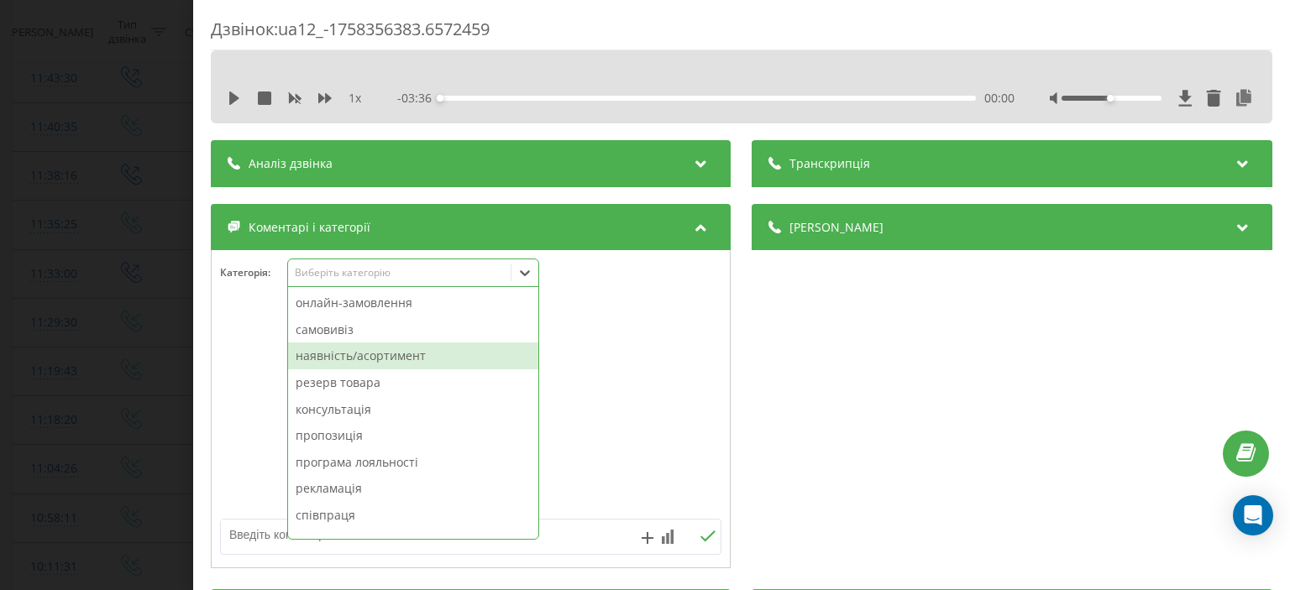
click at [374, 346] on div "наявність/асортимент" at bounding box center [413, 356] width 250 height 27
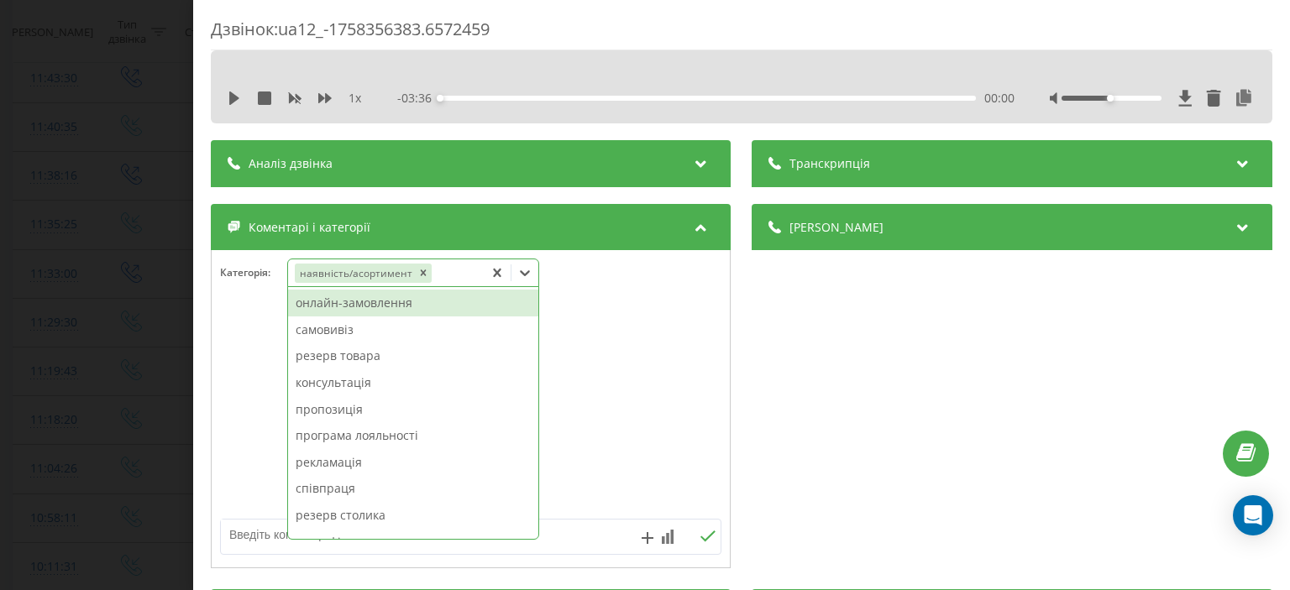
drag, startPoint x: 232, startPoint y: 327, endPoint x: 102, endPoint y: 335, distance: 130.5
click at [232, 327] on div at bounding box center [471, 410] width 518 height 202
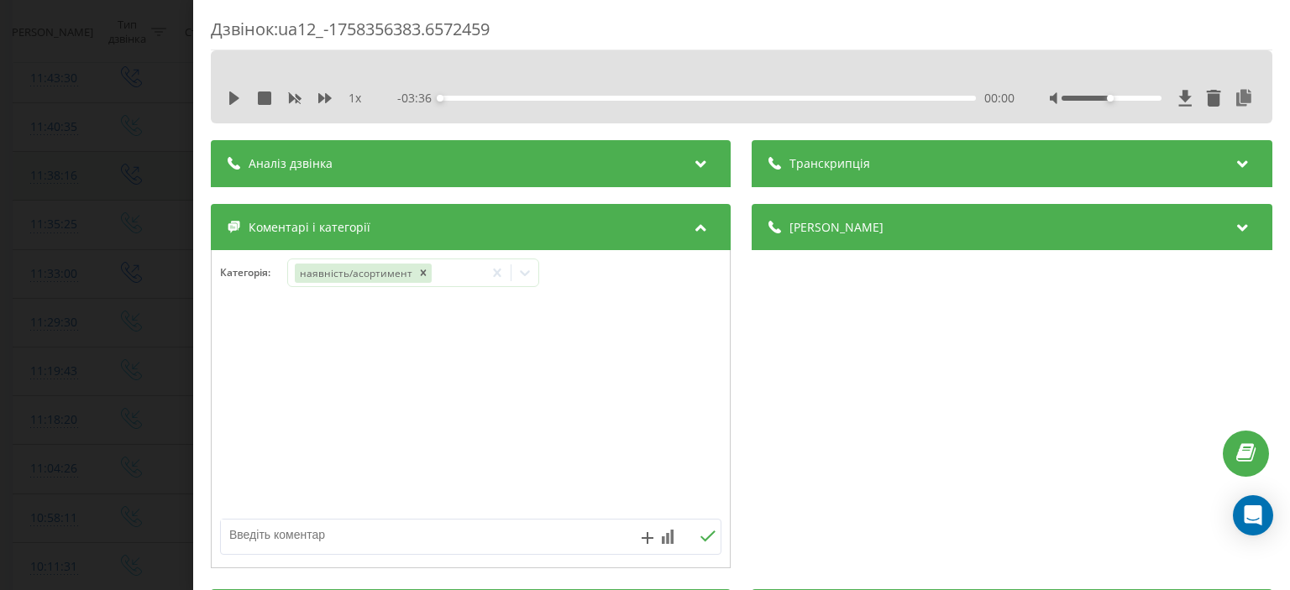
drag, startPoint x: 102, startPoint y: 335, endPoint x: 86, endPoint y: 167, distance: 168.7
click at [102, 335] on div "Дзвінок : ua12_-1758356383.6572459 1 x - 03:36 00:00 00:00 Транскрипція Для AI-…" at bounding box center [645, 295] width 1290 height 590
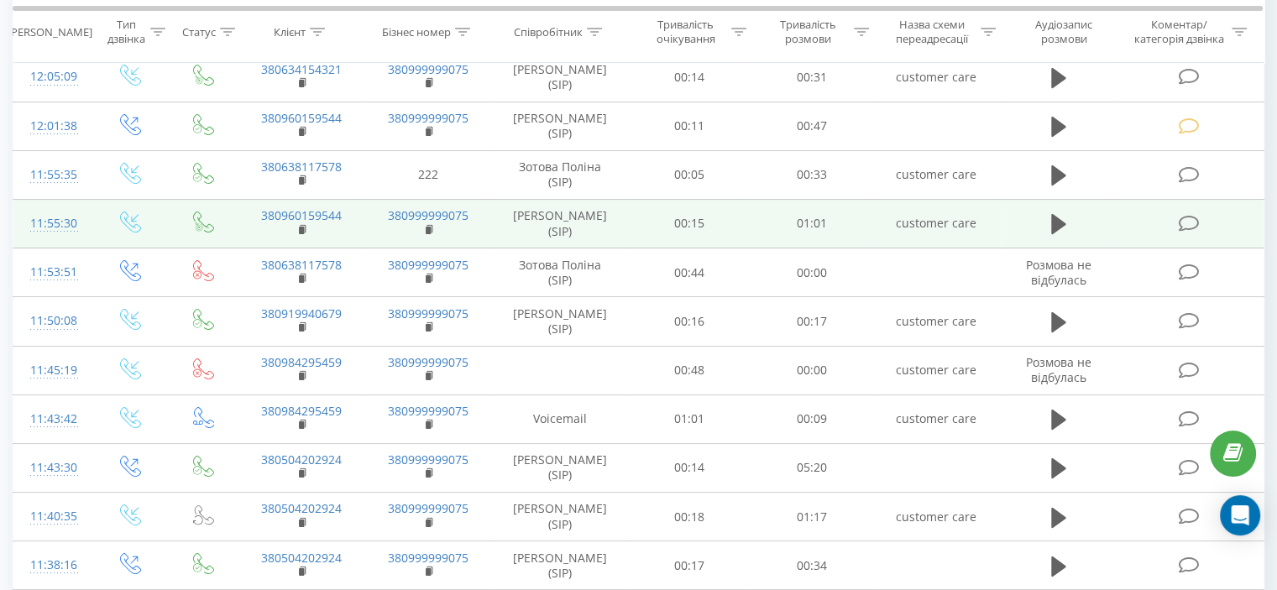
scroll to position [336, 0]
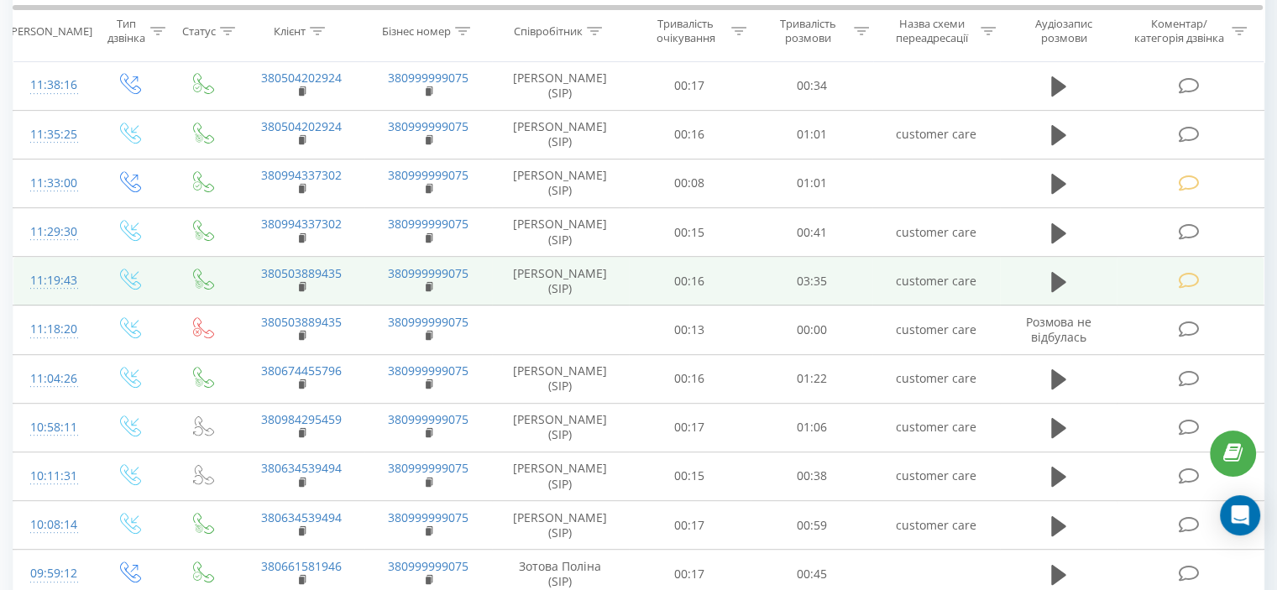
scroll to position [756, 0]
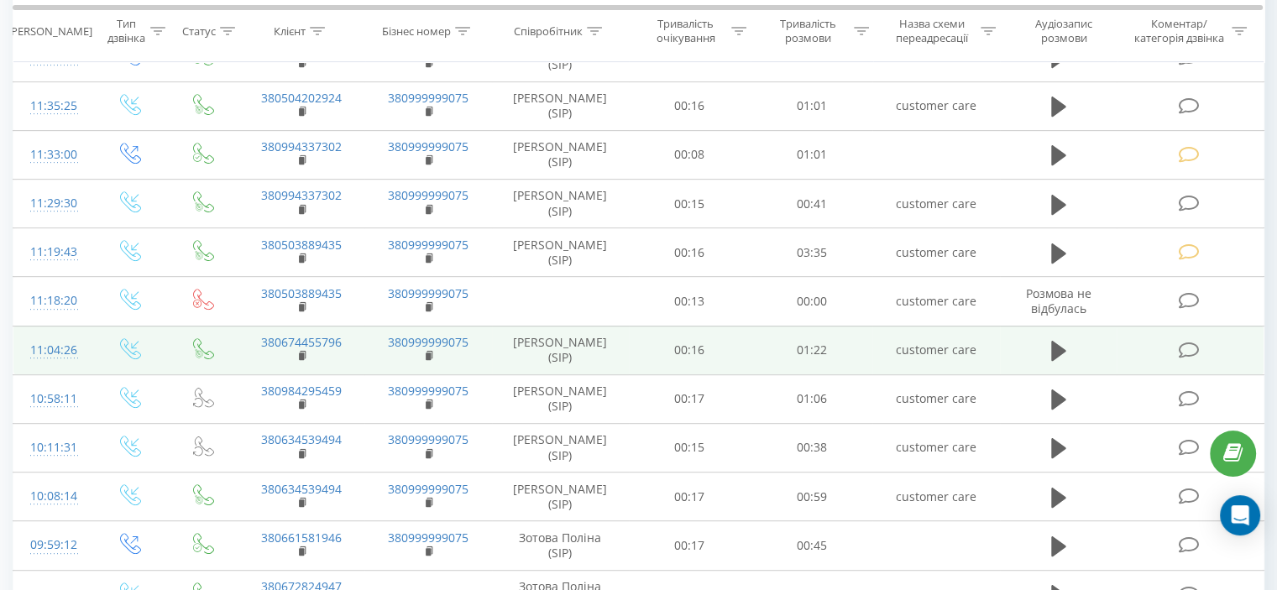
click at [1192, 349] on icon at bounding box center [1188, 351] width 21 height 18
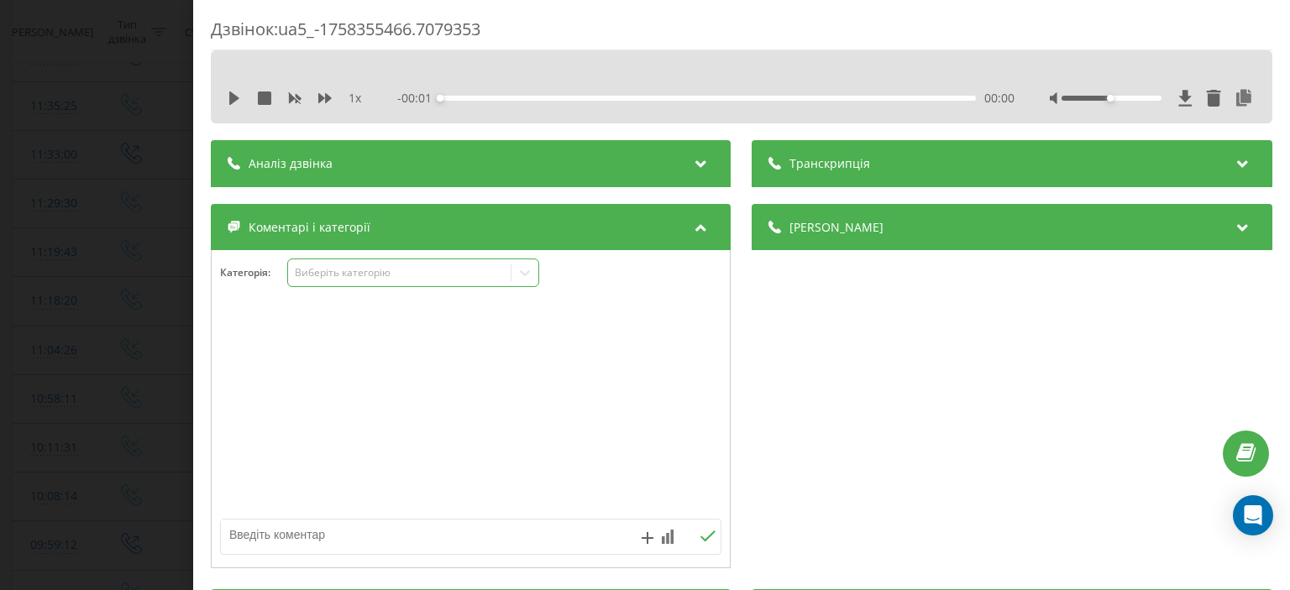
click at [366, 275] on div "Виберіть категорію" at bounding box center [400, 272] width 210 height 13
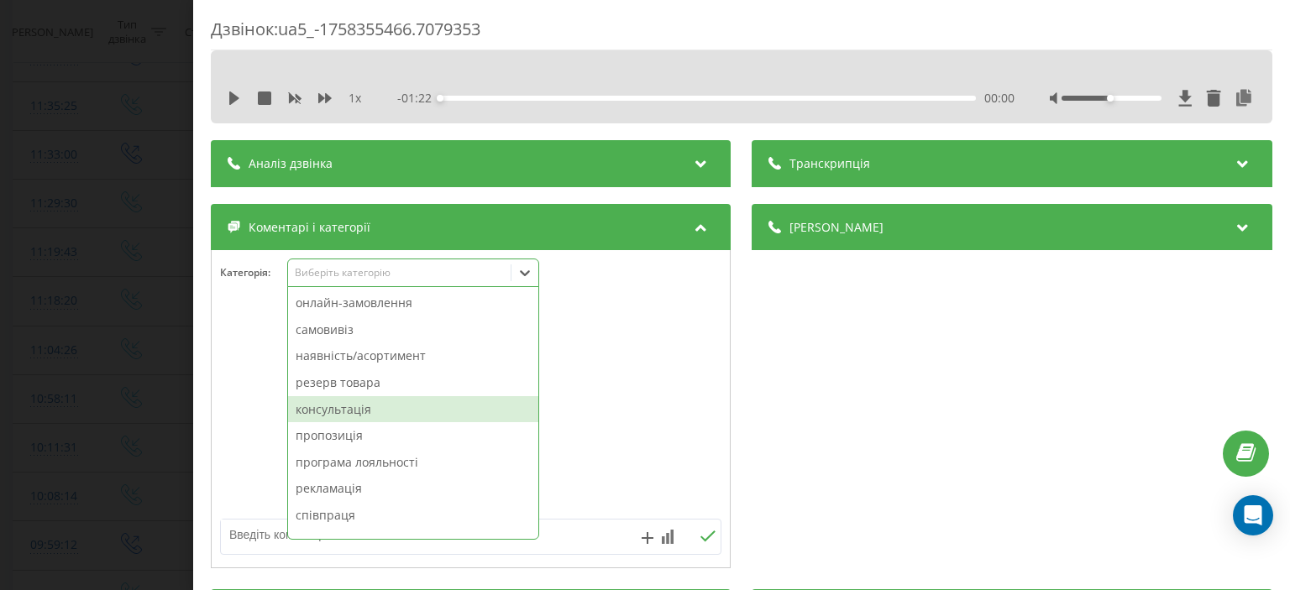
drag, startPoint x: 356, startPoint y: 409, endPoint x: 270, endPoint y: 368, distance: 95.0
click at [354, 409] on div "консультація" at bounding box center [413, 409] width 250 height 27
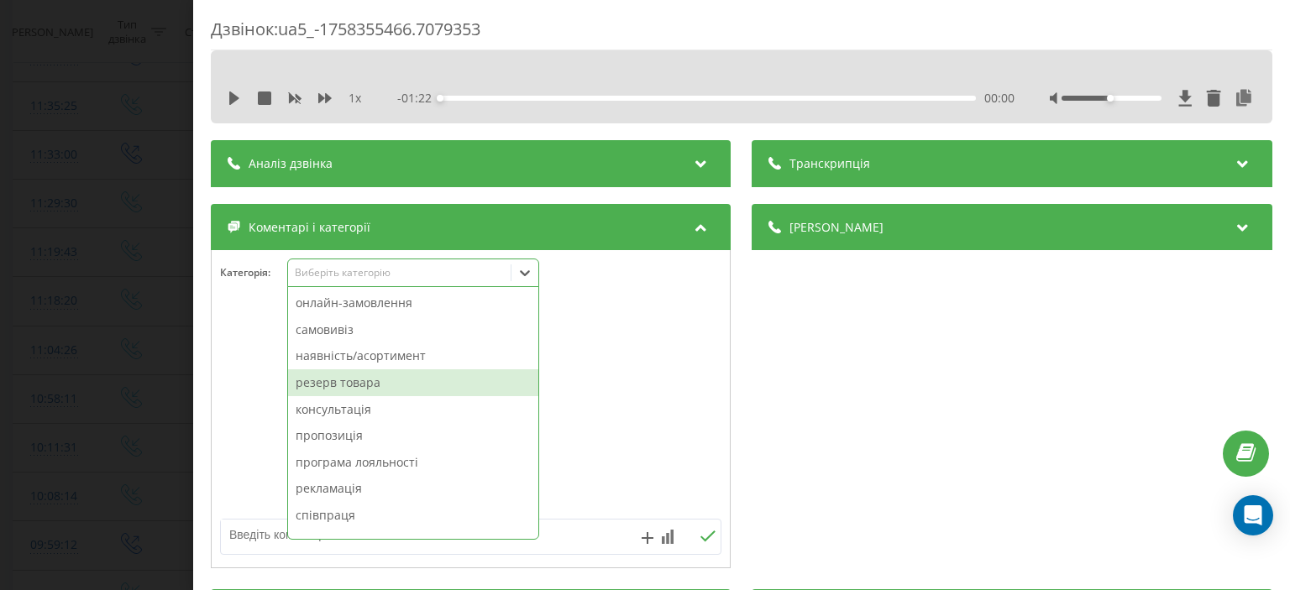
click at [264, 365] on div at bounding box center [471, 410] width 518 height 202
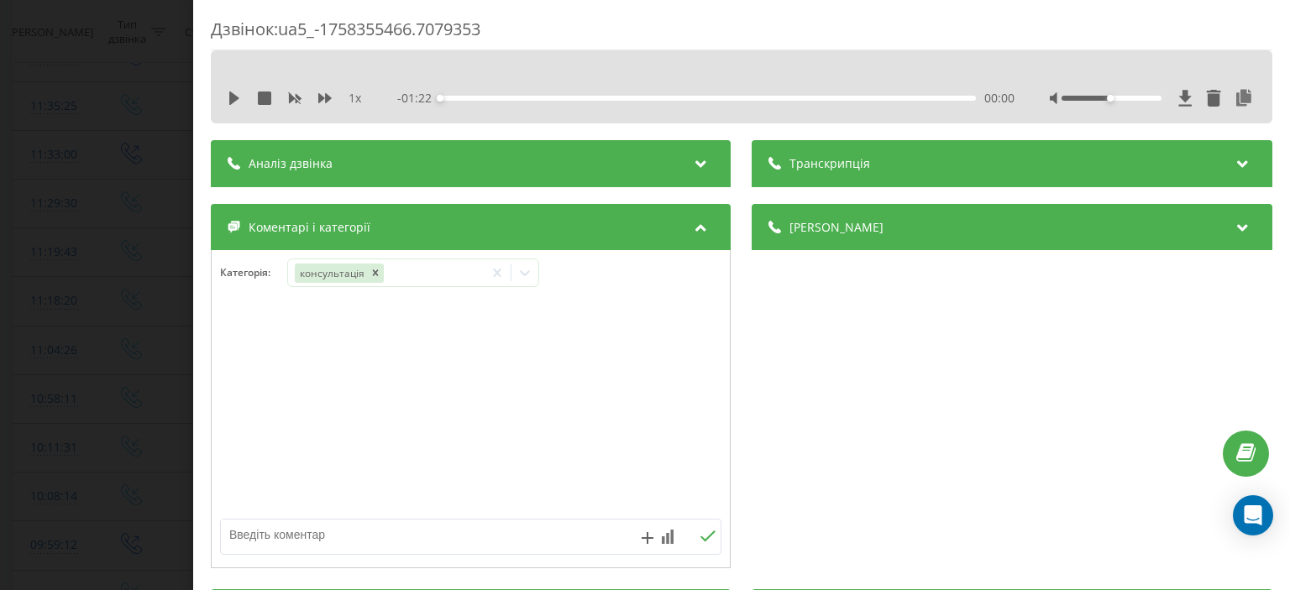
click at [121, 340] on div "Дзвінок : ua5_-1758355466.7079353 1 x - 01:22 00:00 00:00 Транскрипція Для AI-а…" at bounding box center [645, 295] width 1290 height 590
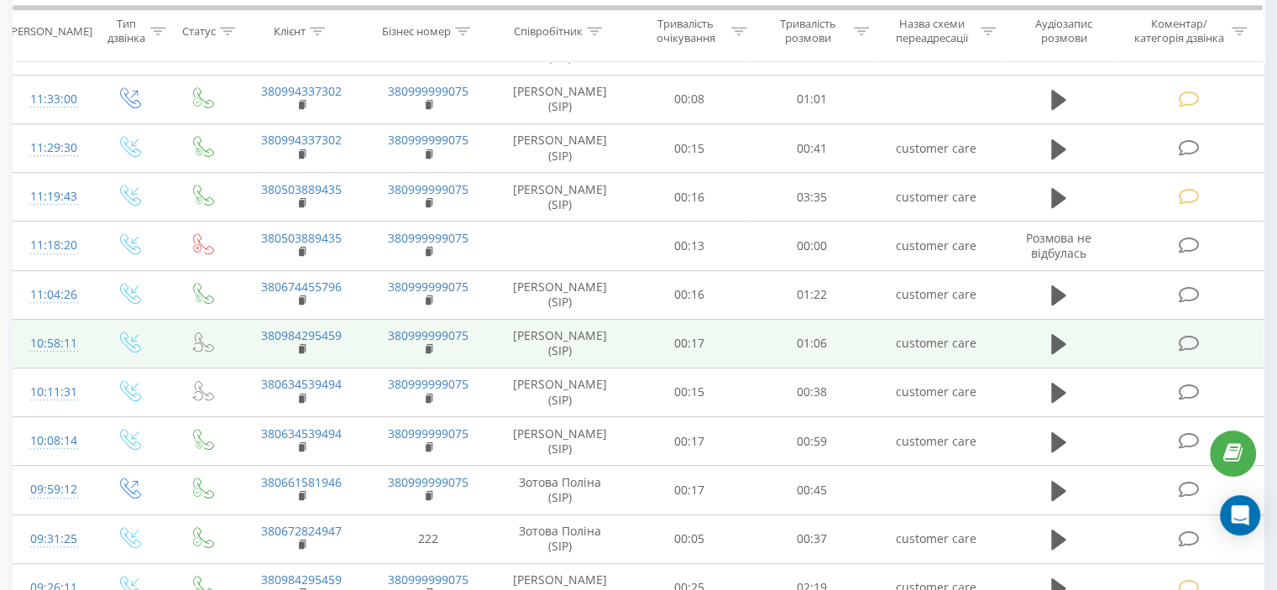
scroll to position [840, 0]
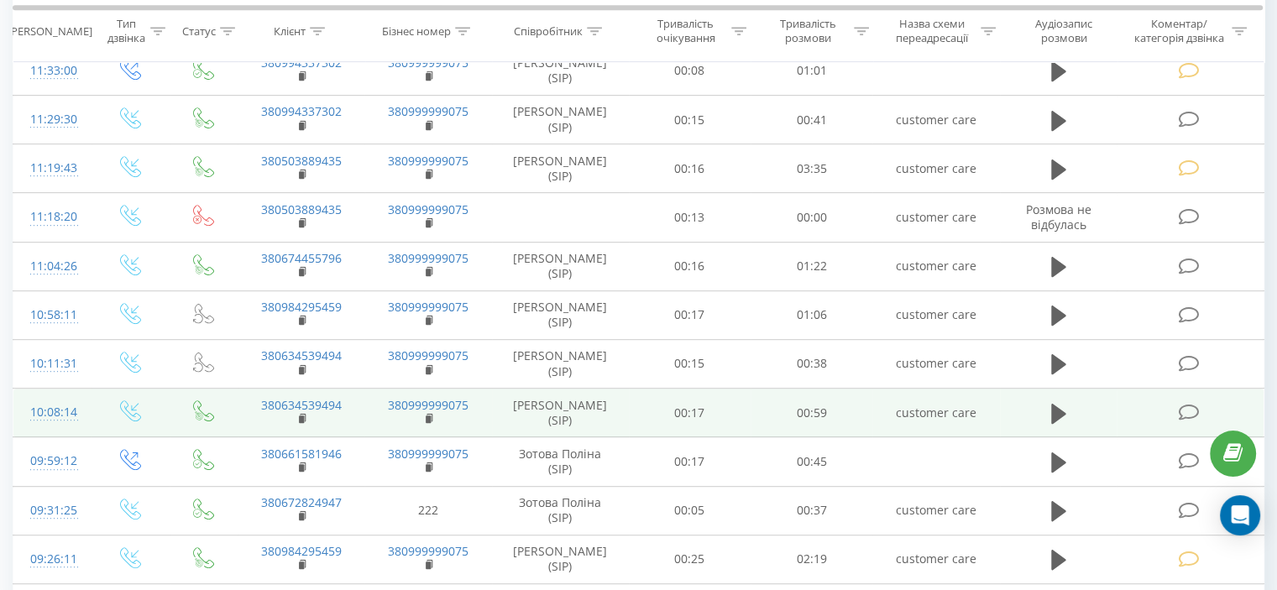
click at [1196, 406] on icon at bounding box center [1188, 413] width 21 height 18
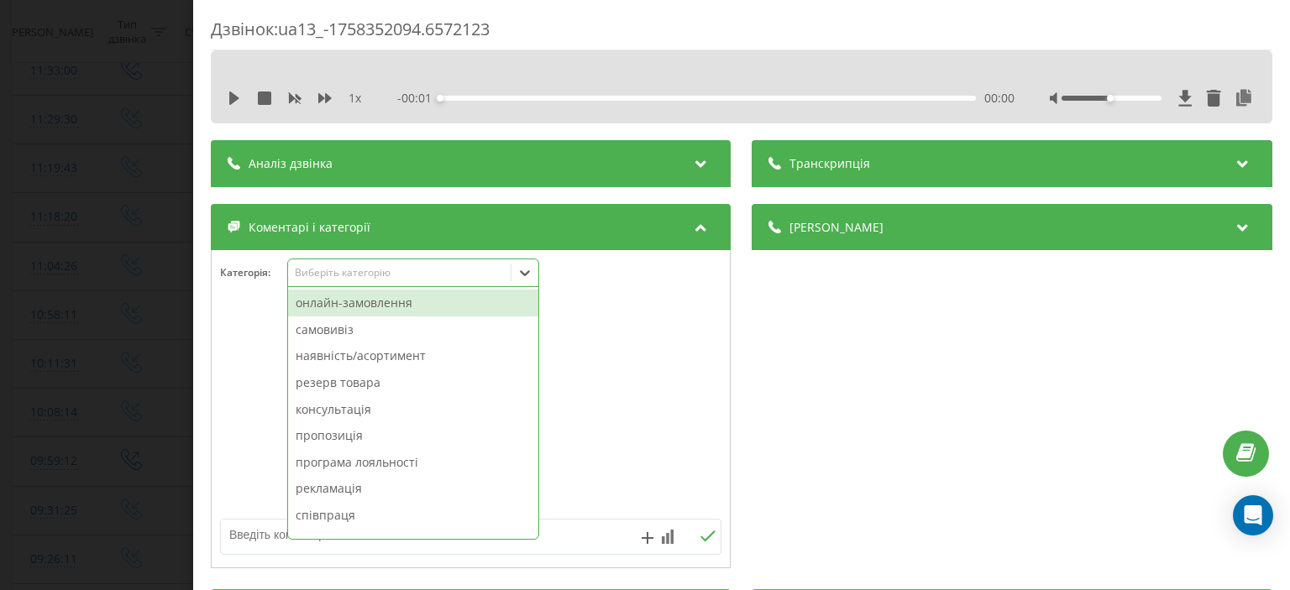
click at [383, 269] on div "Виберіть категорію" at bounding box center [400, 272] width 210 height 13
click at [395, 305] on div "онлайн-замовлення" at bounding box center [413, 303] width 250 height 27
click at [287, 305] on div "Категорія : option онлайн-замовлення, selected. 14 results available. Use Up an…" at bounding box center [471, 284] width 518 height 50
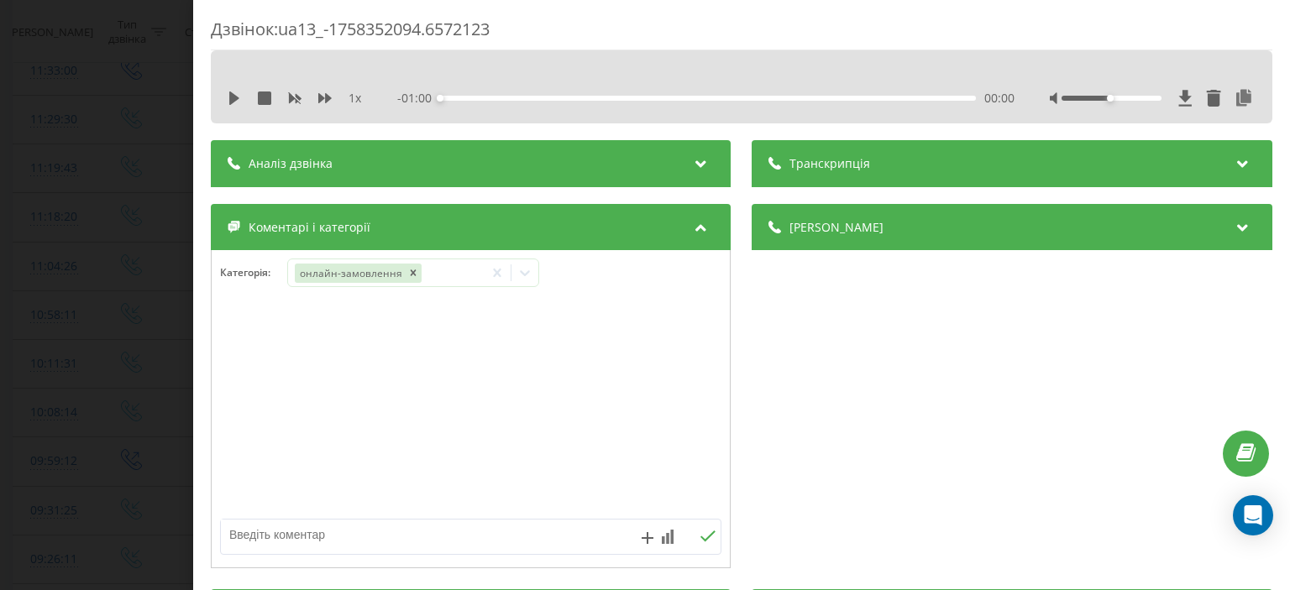
click at [135, 303] on div "Дзвінок : ua13_-1758352094.6572123 1 x - 01:00 00:00 00:00 Транскрипція Для AI-…" at bounding box center [645, 295] width 1290 height 590
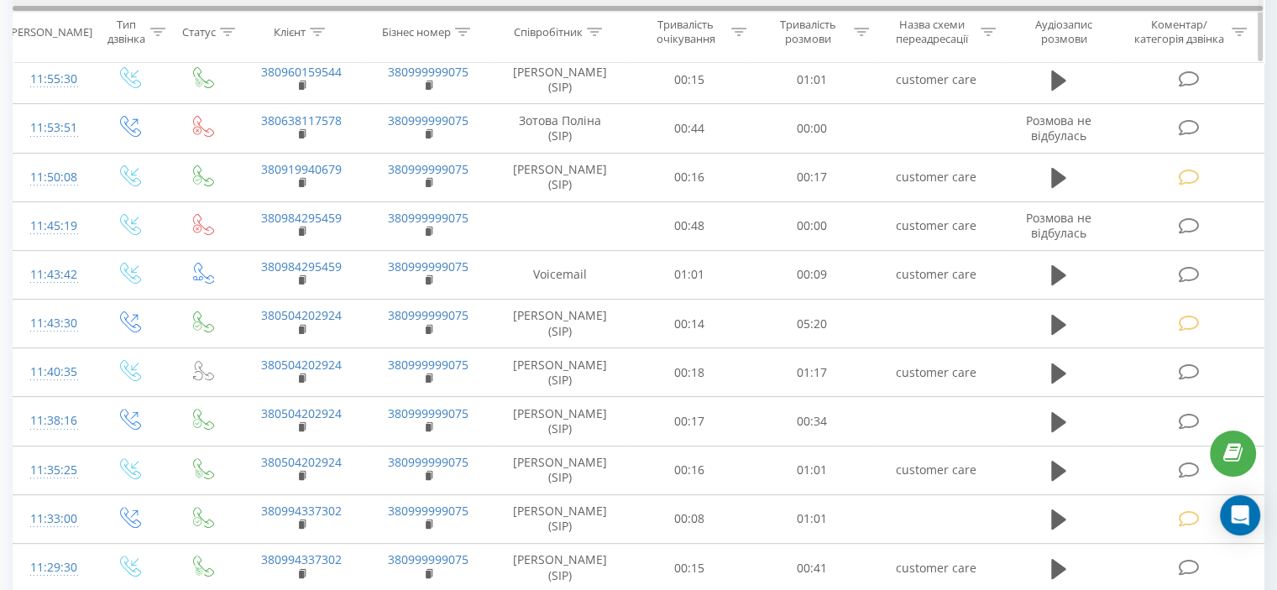
scroll to position [252, 0]
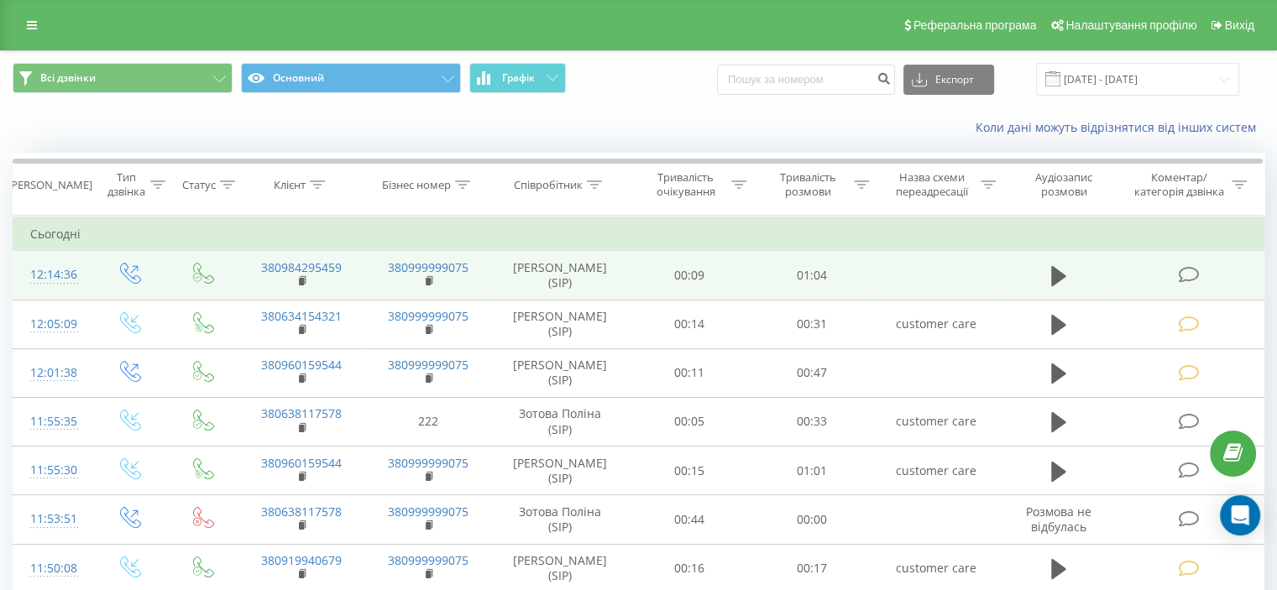
click at [1190, 273] on icon at bounding box center [1188, 275] width 21 height 18
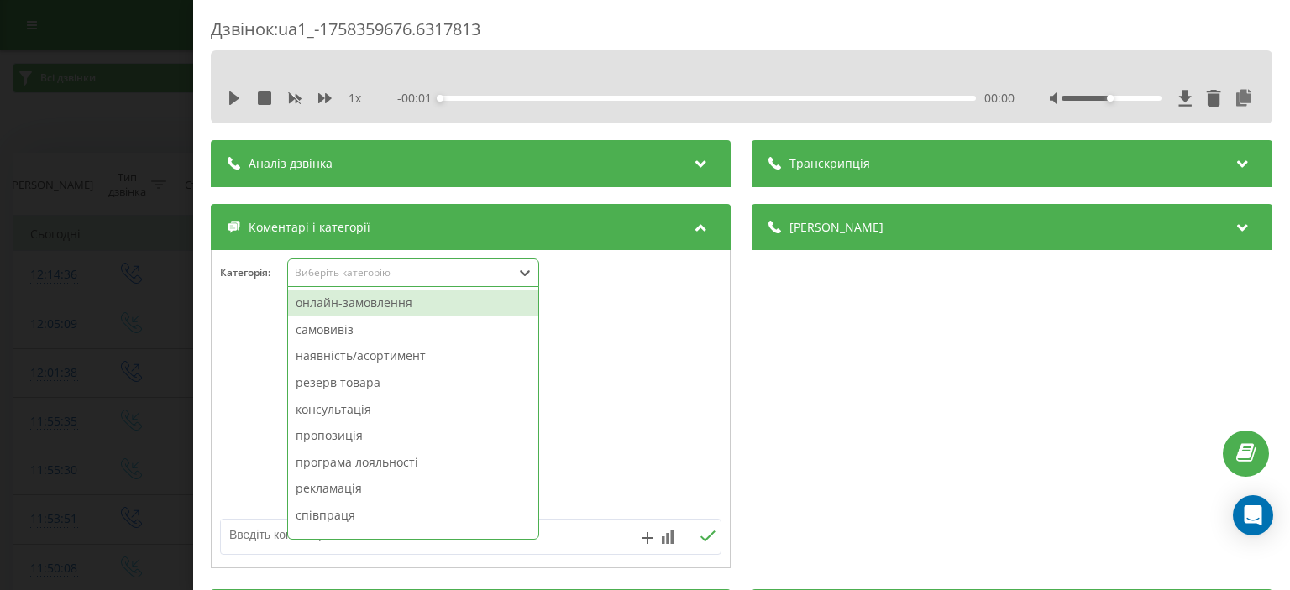
click at [363, 280] on div "Виберіть категорію" at bounding box center [400, 272] width 210 height 13
click at [396, 309] on div "онлайн-замовлення" at bounding box center [413, 303] width 250 height 27
drag, startPoint x: 234, startPoint y: 320, endPoint x: 137, endPoint y: 307, distance: 98.2
click at [212, 317] on div at bounding box center [471, 410] width 518 height 202
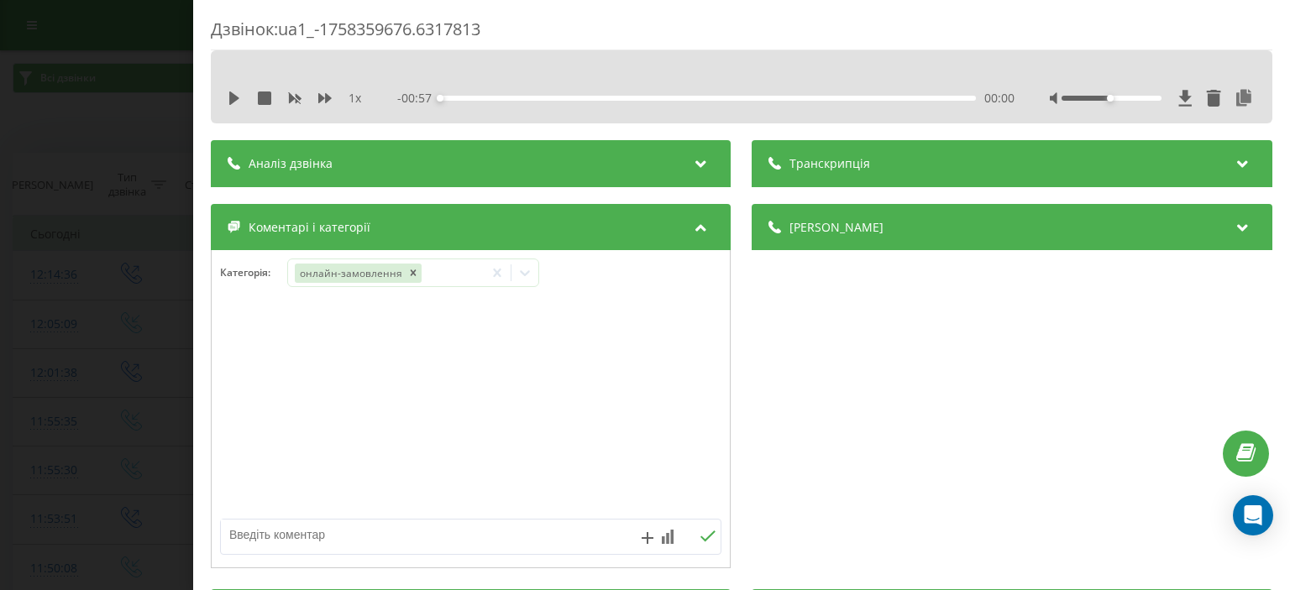
click at [137, 307] on div "Дзвінок : ua1_-1758359676.6317813 1 x - 00:57 00:00 00:00 Транскрипція Для AI-а…" at bounding box center [645, 295] width 1290 height 590
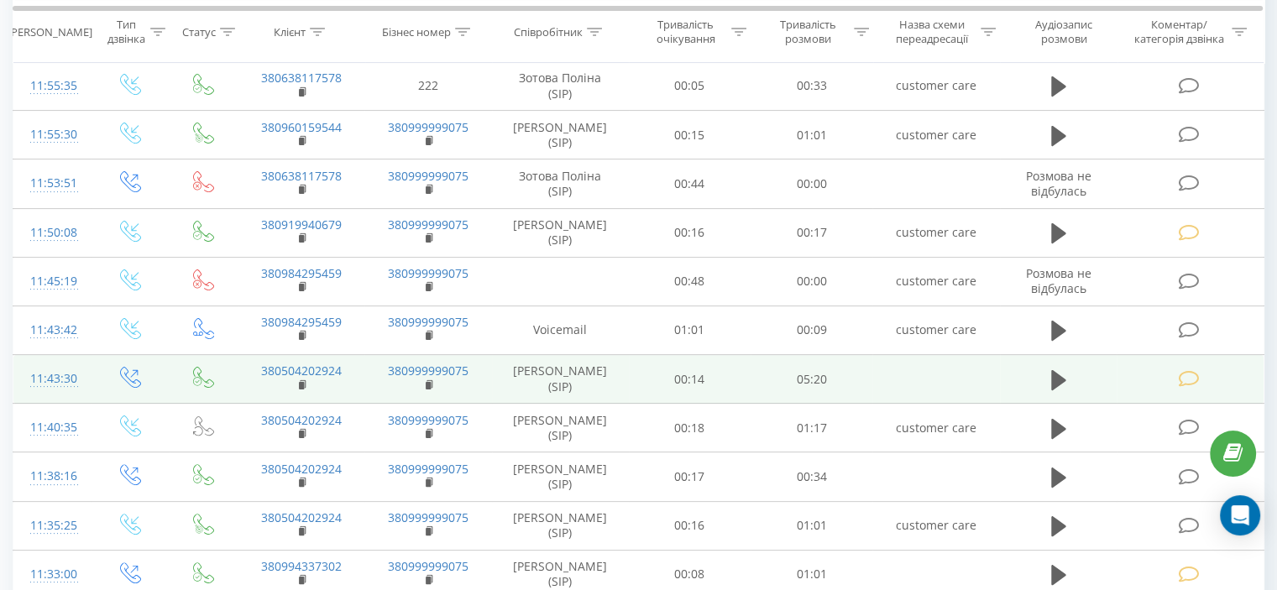
scroll to position [420, 0]
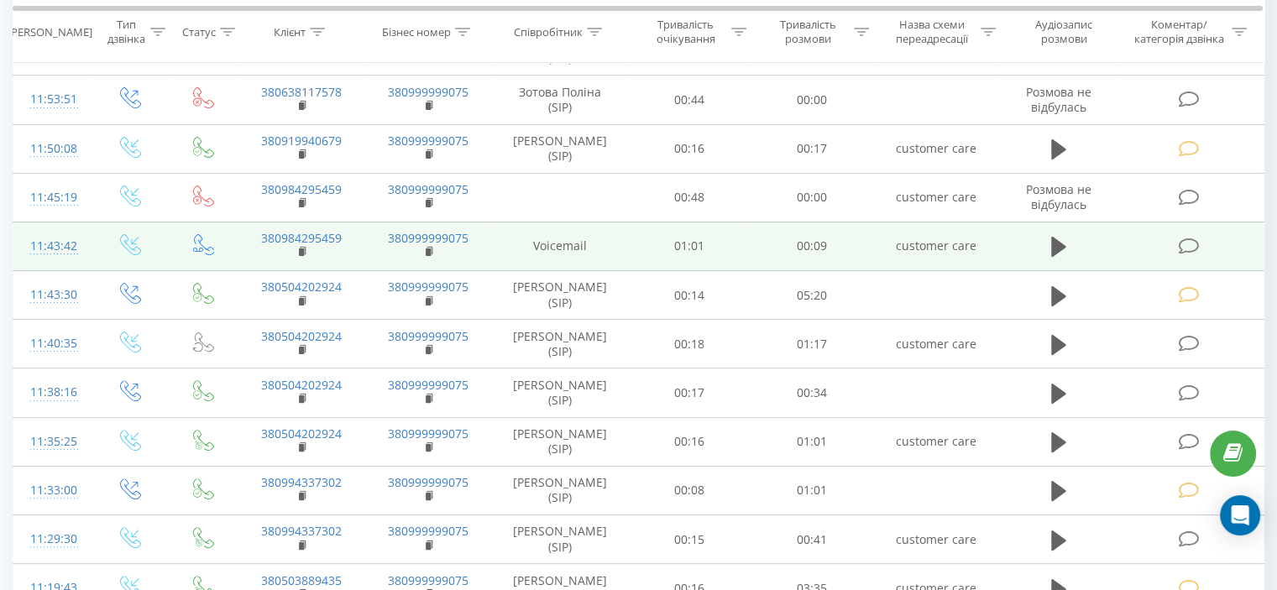
drag, startPoint x: 1063, startPoint y: 244, endPoint x: 1037, endPoint y: 228, distance: 31.0
click at [1062, 244] on icon at bounding box center [1059, 247] width 15 height 20
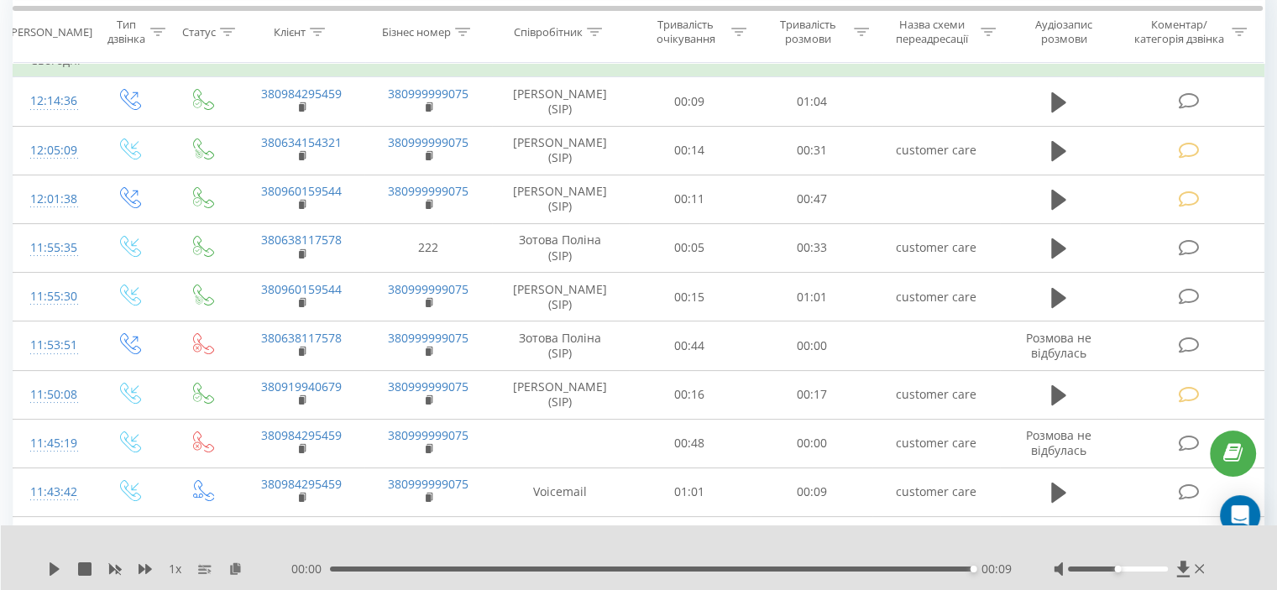
scroll to position [168, 0]
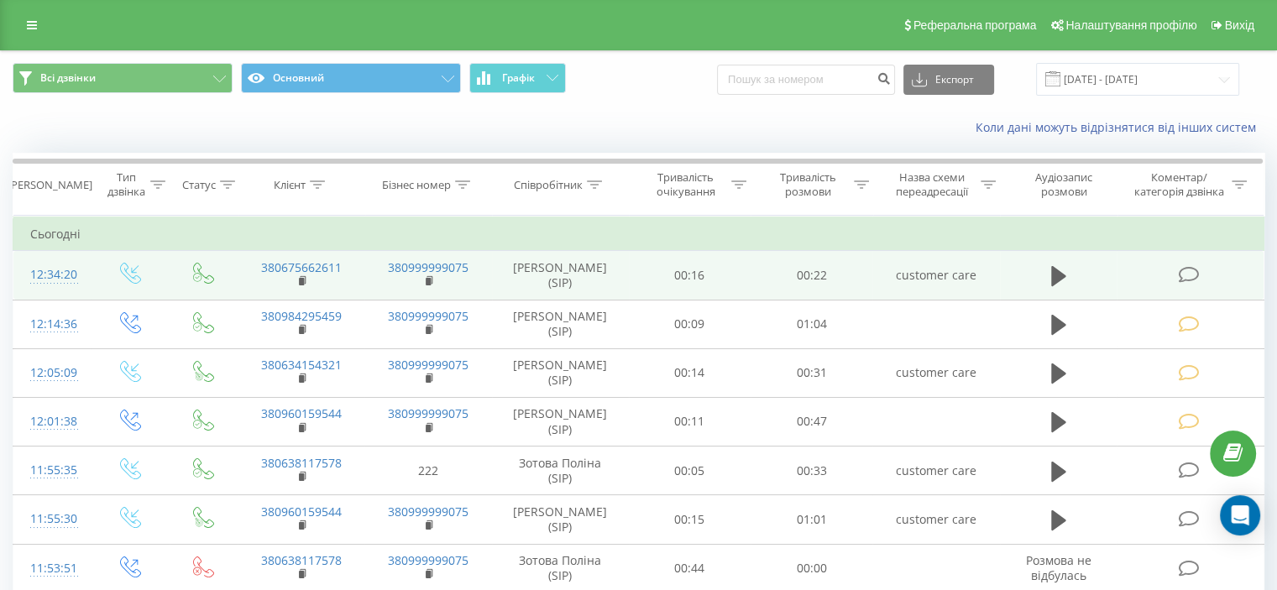
click at [1181, 270] on icon at bounding box center [1188, 275] width 21 height 18
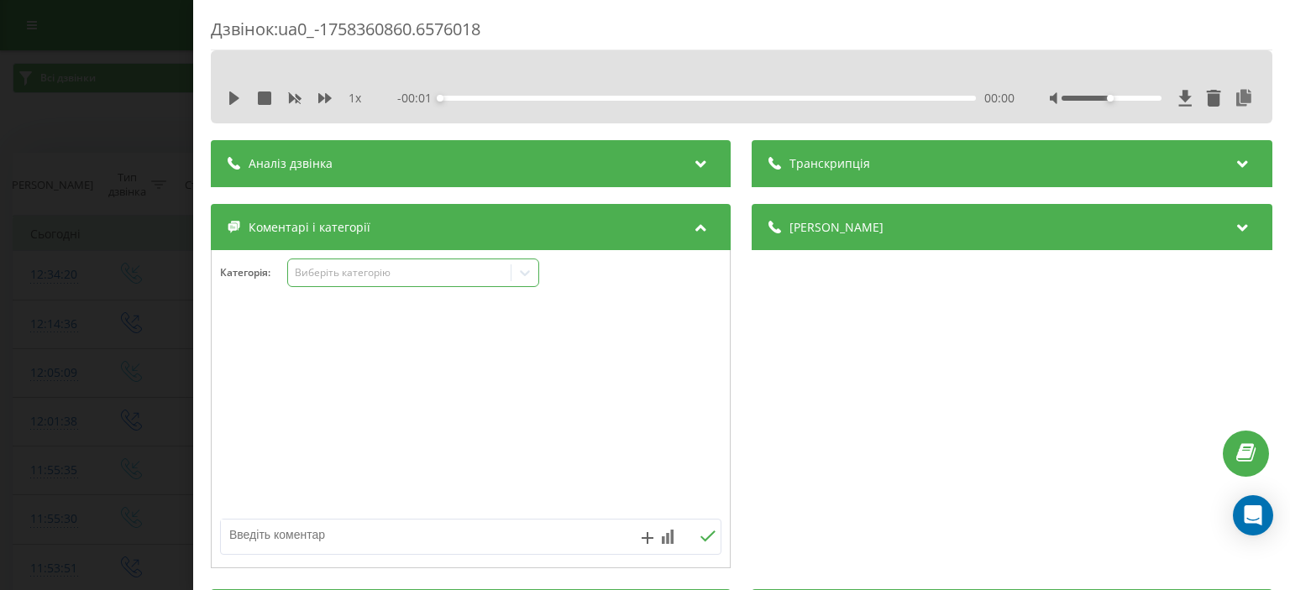
click at [422, 261] on div "Виберіть категорію" at bounding box center [413, 273] width 252 height 29
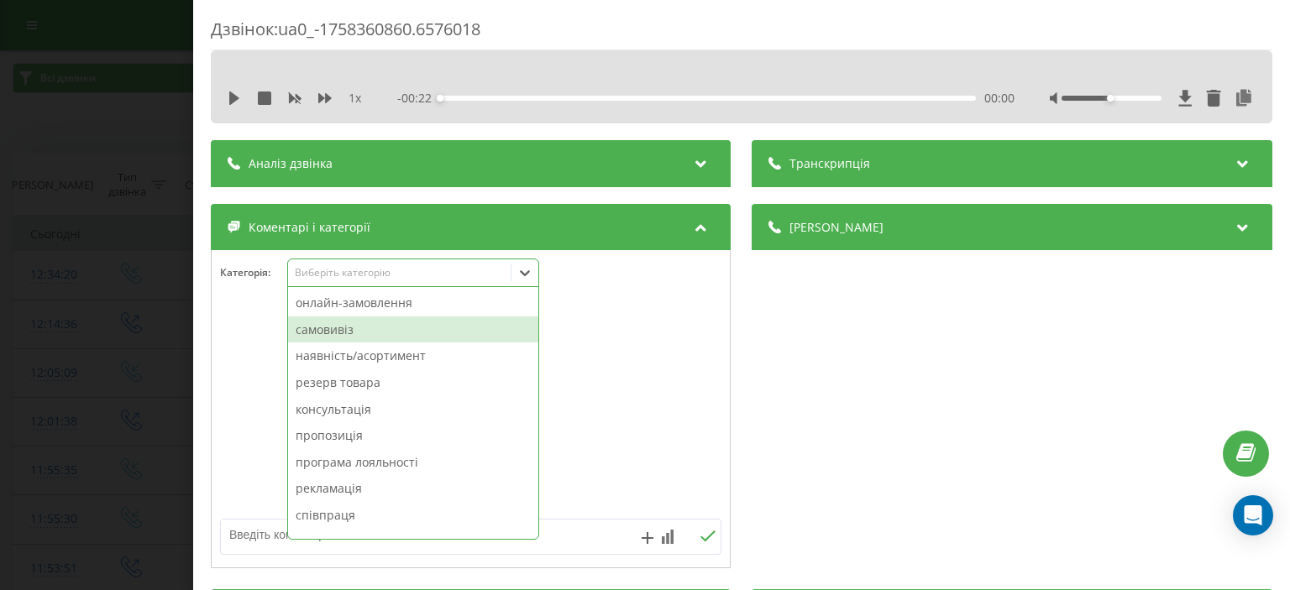
click at [409, 331] on div "самовивіз" at bounding box center [413, 330] width 250 height 27
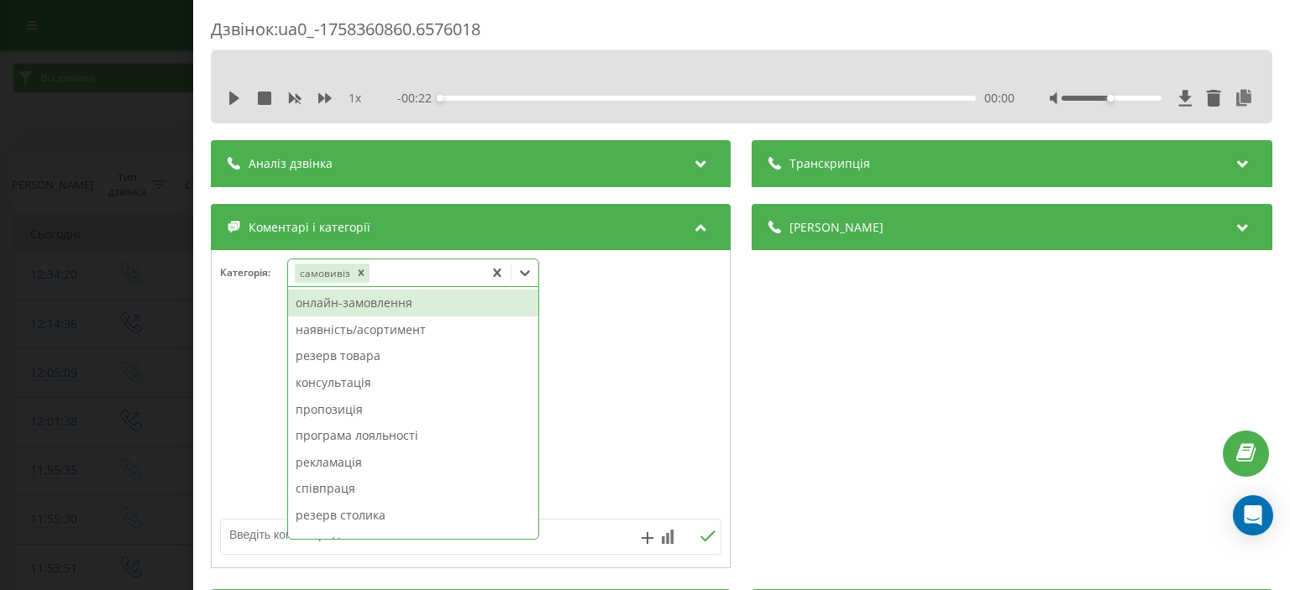
drag, startPoint x: 255, startPoint y: 316, endPoint x: 208, endPoint y: 317, distance: 47.1
click at [249, 317] on div at bounding box center [471, 410] width 518 height 202
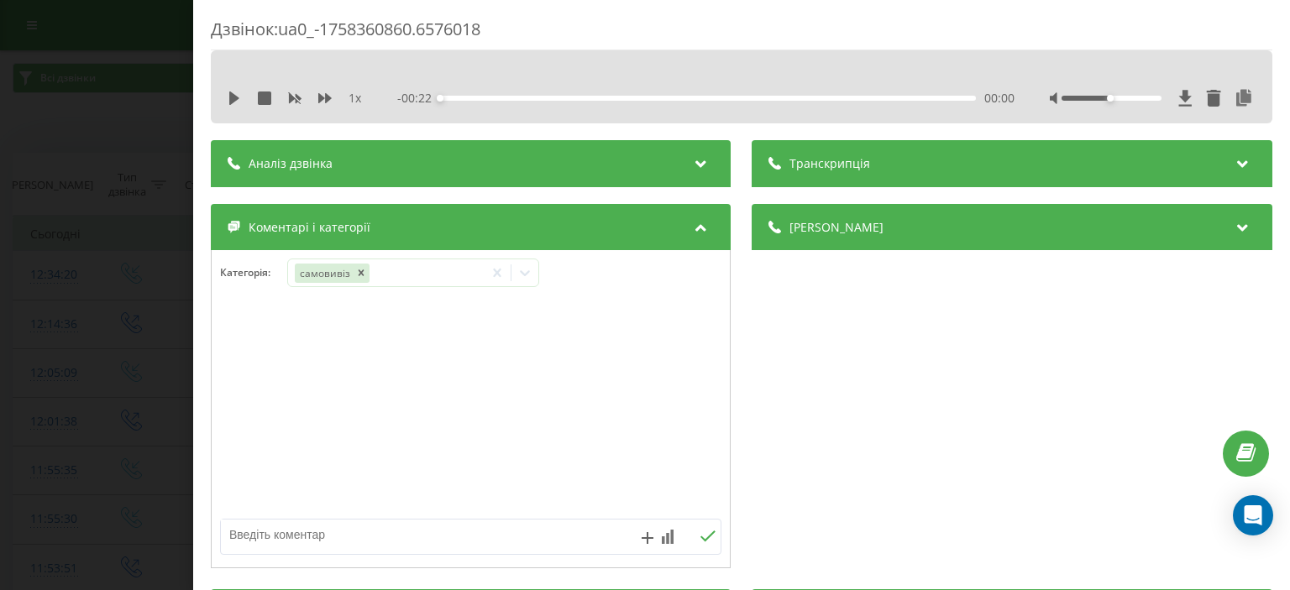
click at [144, 333] on div "Дзвінок : ua0_-1758360860.6576018 1 x - 00:22 00:00 00:00 Транскрипція Для AI-а…" at bounding box center [645, 295] width 1290 height 590
